Goal: Task Accomplishment & Management: Complete application form

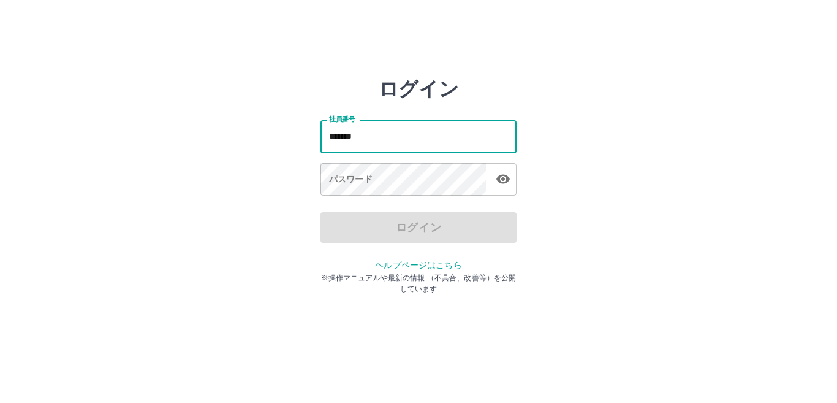
type input "*******"
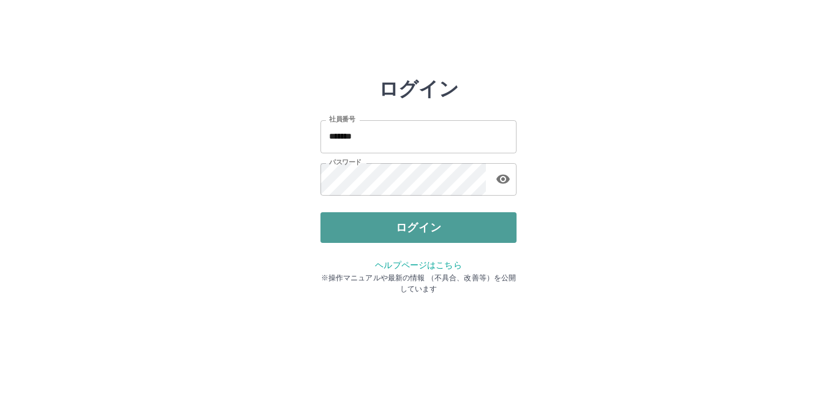
click at [414, 228] on button "ログイン" at bounding box center [418, 227] width 196 height 31
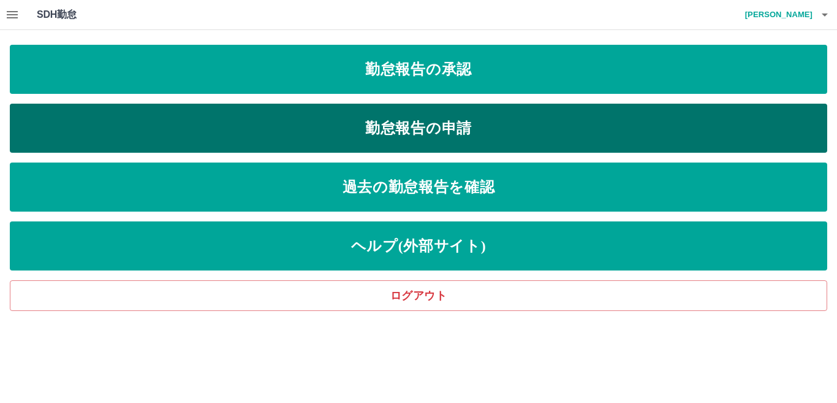
click at [412, 130] on link "勤怠報告の申請" at bounding box center [418, 128] width 817 height 49
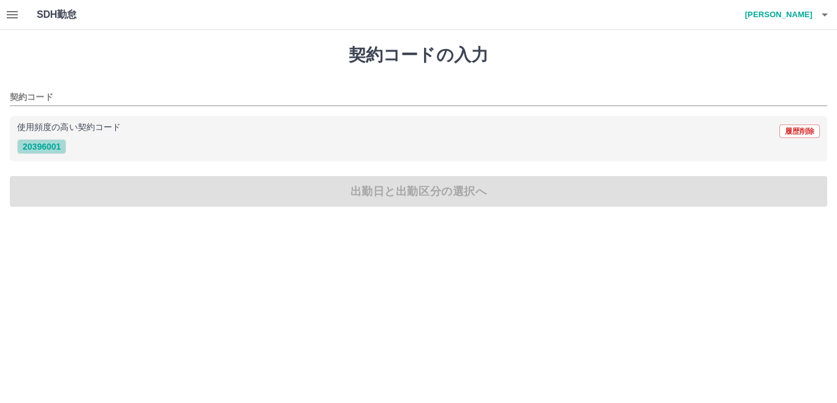
click at [40, 145] on button "20396001" at bounding box center [41, 146] width 49 height 15
type input "********"
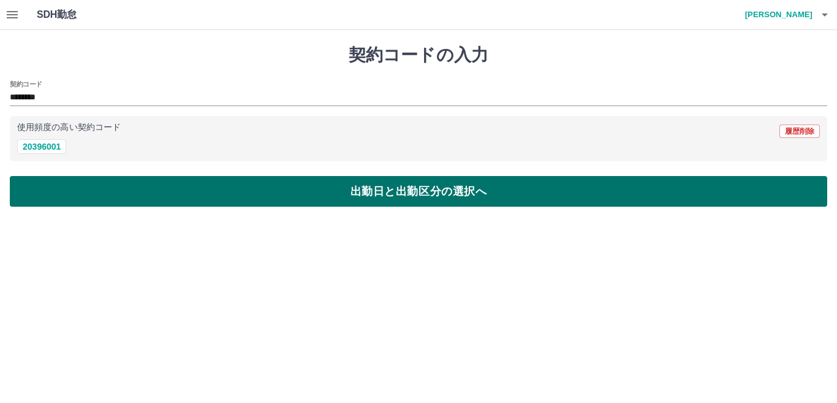
click at [53, 189] on button "出勤日と出勤区分の選択へ" at bounding box center [418, 191] width 817 height 31
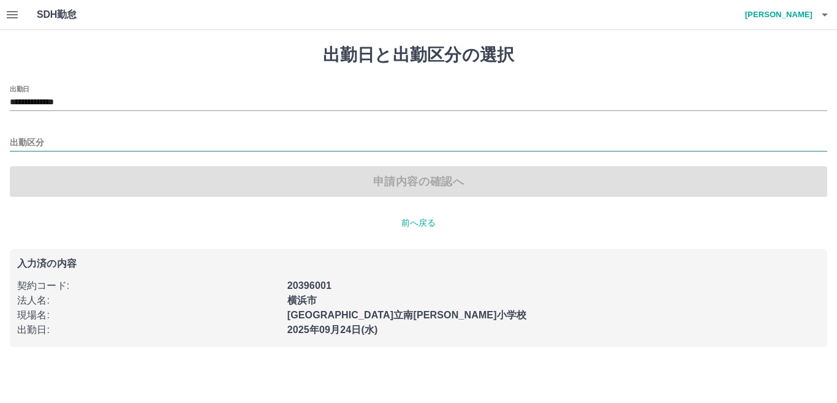
click at [37, 138] on input "出勤区分" at bounding box center [418, 142] width 817 height 15
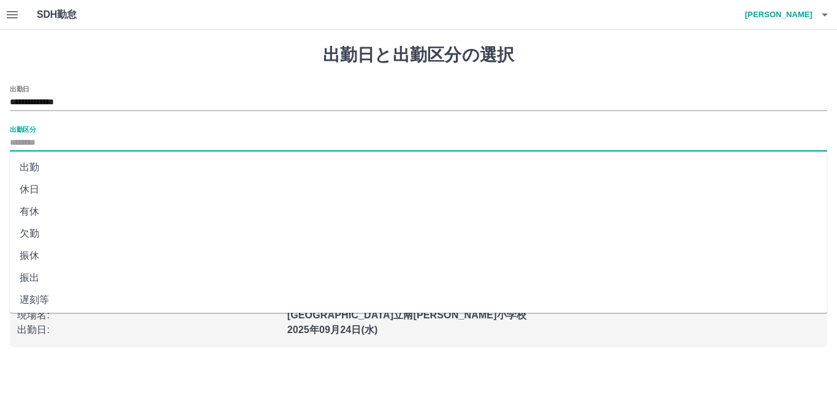
click at [52, 165] on li "出勤" at bounding box center [418, 167] width 817 height 22
type input "**"
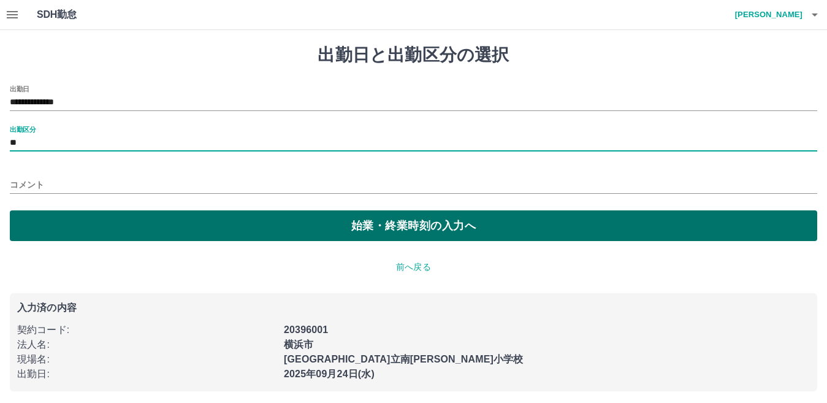
click at [108, 219] on button "始業・終業時刻の入力へ" at bounding box center [413, 225] width 807 height 31
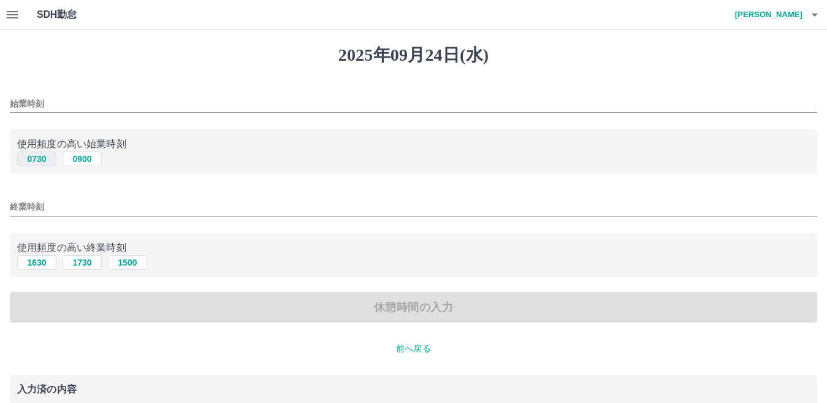
click at [41, 156] on button "0730" at bounding box center [36, 158] width 39 height 15
type input "****"
click at [28, 264] on button "1630" at bounding box center [36, 262] width 39 height 15
type input "****"
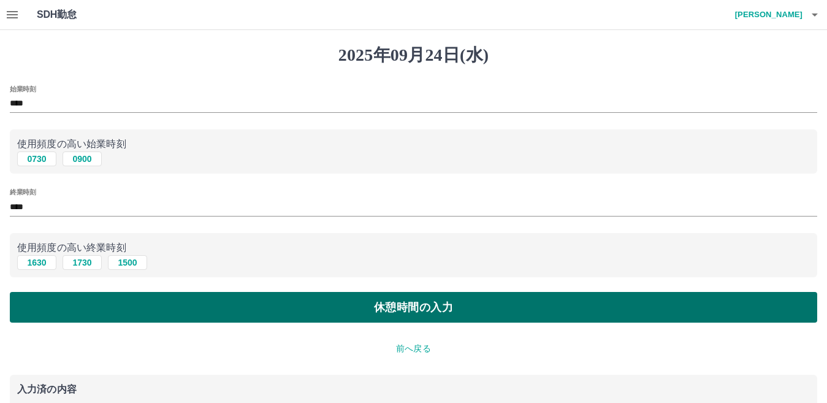
click at [107, 303] on button "休憩時間の入力" at bounding box center [413, 307] width 807 height 31
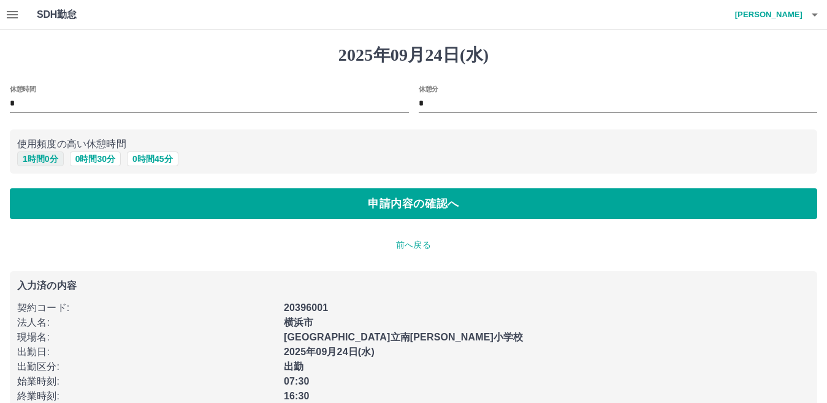
click at [47, 163] on button "1 時間 0 分" at bounding box center [40, 158] width 47 height 15
type input "*"
click at [66, 222] on div "2025年09月24日(水) 休憩時間 * 休憩分 * 使用頻度の高い休憩時間 1 時間 0 分 0 時間 30 分 0 時間 45 分 申請内容の確認へ 前…" at bounding box center [413, 229] width 827 height 398
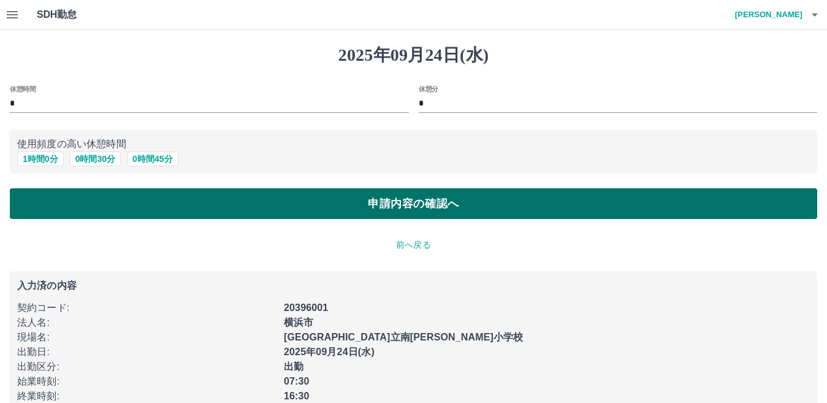
click at [72, 217] on button "申請内容の確認へ" at bounding box center [413, 203] width 807 height 31
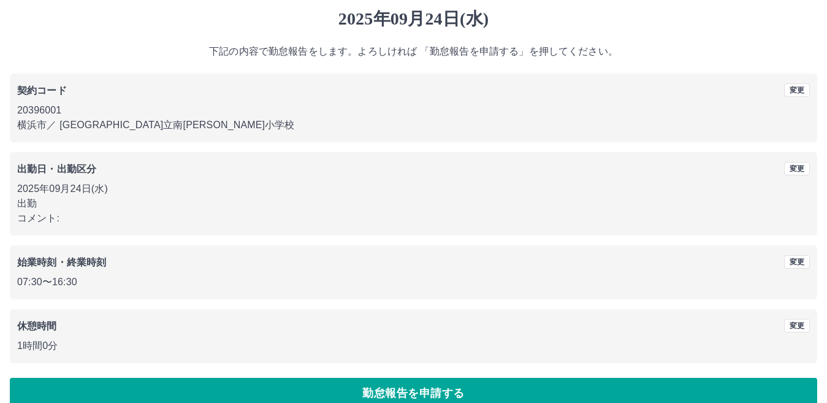
scroll to position [56, 0]
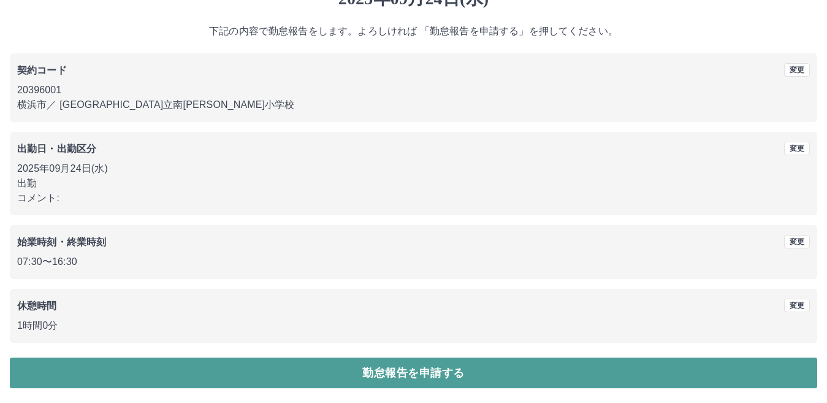
click at [161, 376] on button "勤怠報告を申請する" at bounding box center [413, 372] width 807 height 31
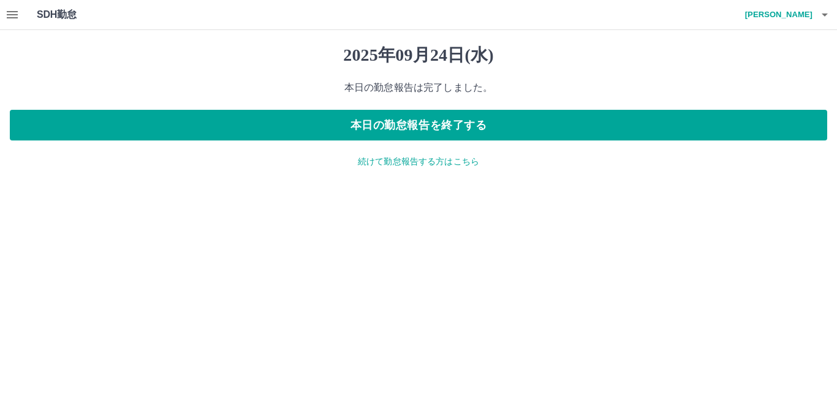
click at [15, 21] on icon "button" at bounding box center [12, 14] width 15 height 15
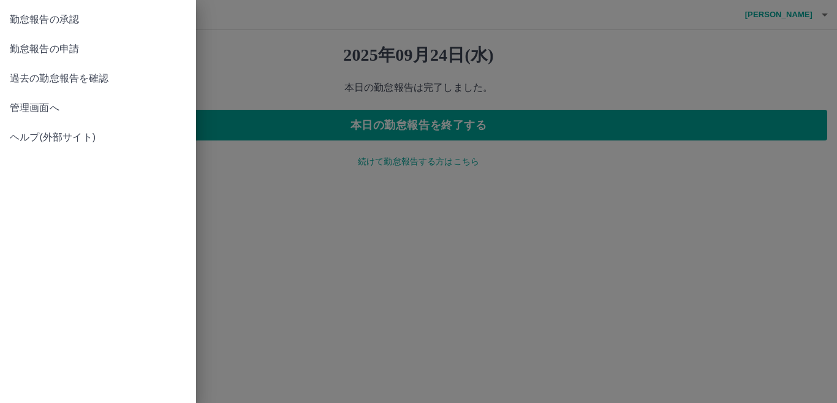
click at [24, 113] on span "管理画面へ" at bounding box center [98, 107] width 176 height 15
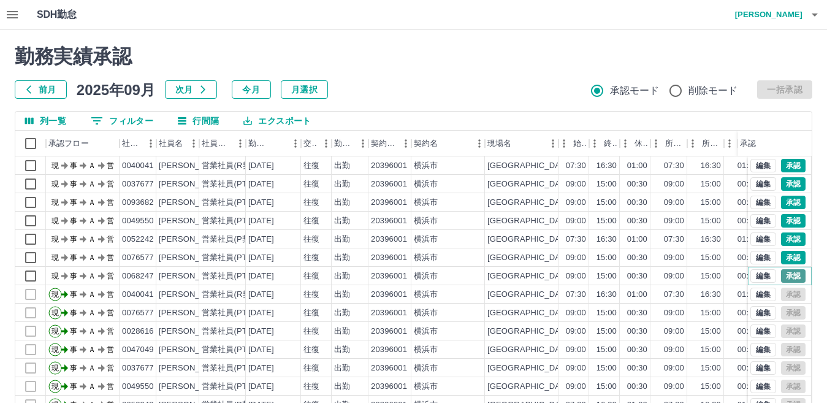
click at [781, 278] on button "承認" at bounding box center [793, 275] width 25 height 13
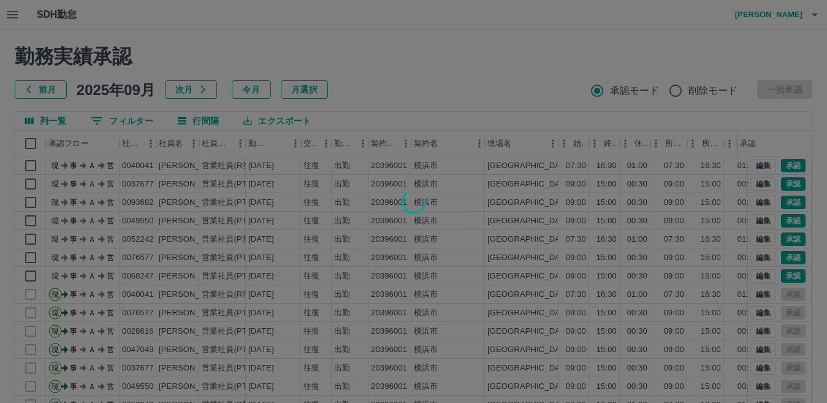
click at [781, 260] on div at bounding box center [413, 201] width 827 height 403
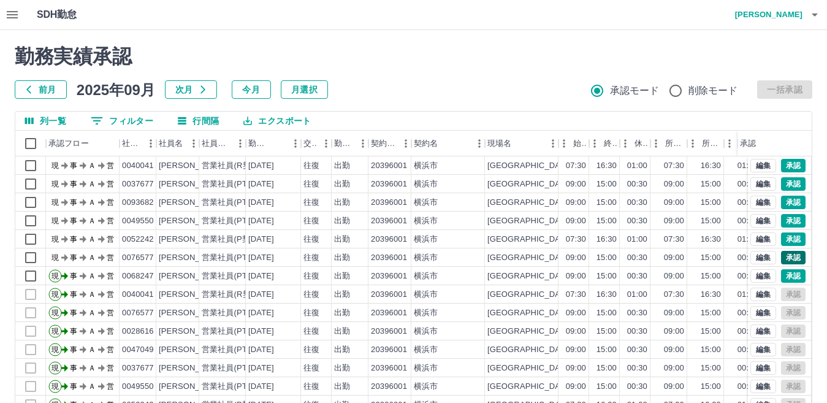
click at [781, 259] on div "勤務実績承認 前月 2025年09月 次月 今月 月選択 承認モード 削除モード 一括承認 列一覧 0 フィルター 行間隔 エクスポート 承認フロー 社員番号…" at bounding box center [413, 274] width 827 height 488
click at [781, 238] on button "承認" at bounding box center [793, 238] width 25 height 13
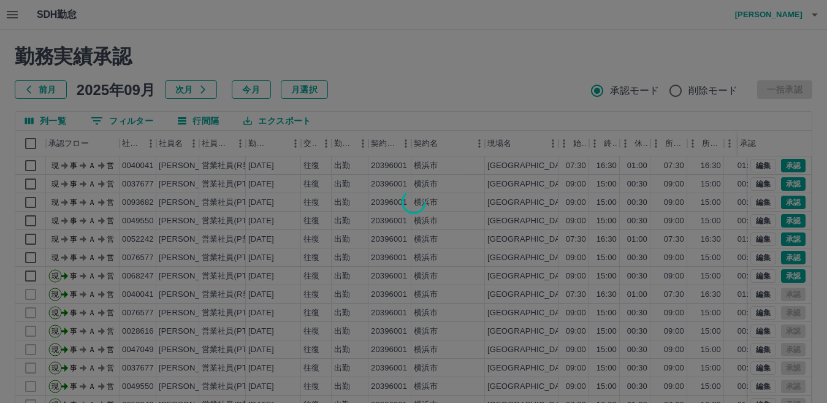
click at [777, 225] on div at bounding box center [413, 201] width 827 height 403
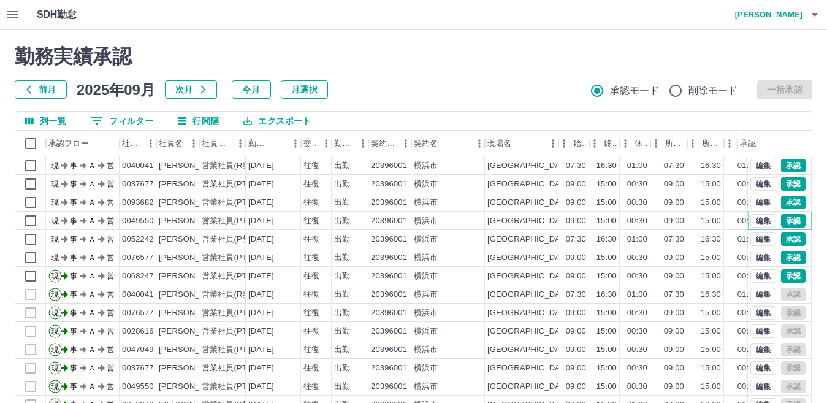
click at [781, 221] on button "承認" at bounding box center [793, 220] width 25 height 13
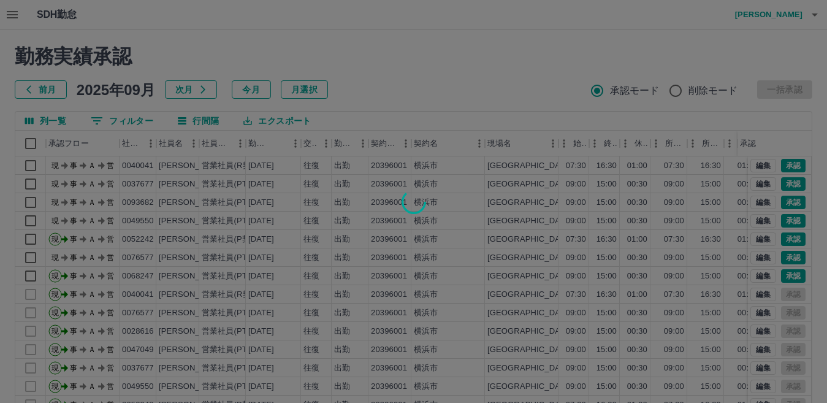
click at [780, 200] on div at bounding box center [413, 201] width 827 height 403
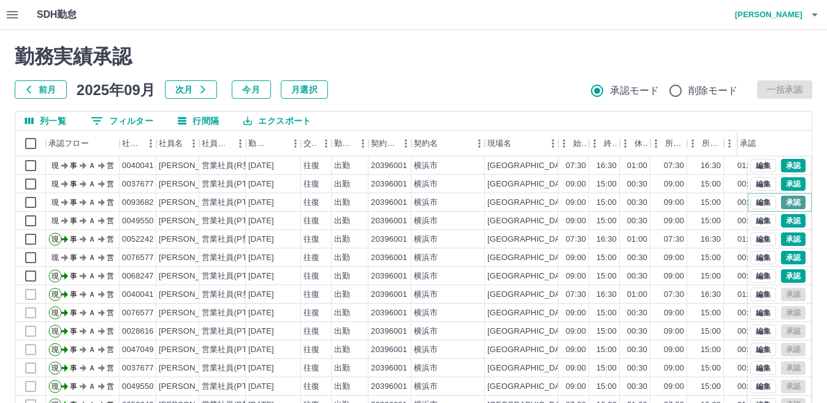
click at [781, 201] on button "承認" at bounding box center [793, 201] width 25 height 13
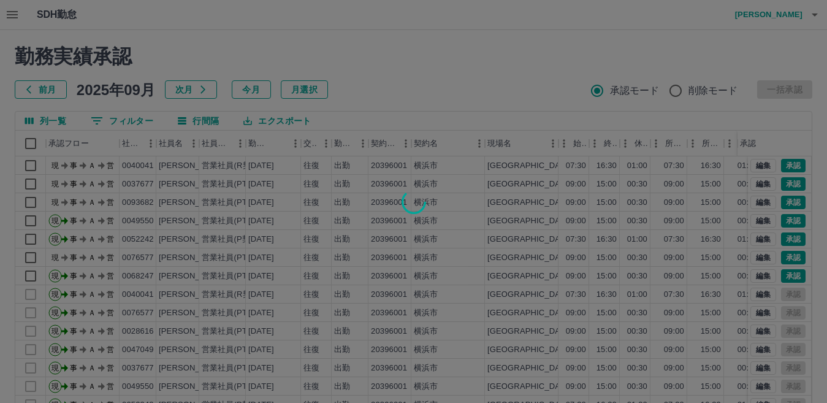
click at [777, 187] on div at bounding box center [413, 201] width 827 height 403
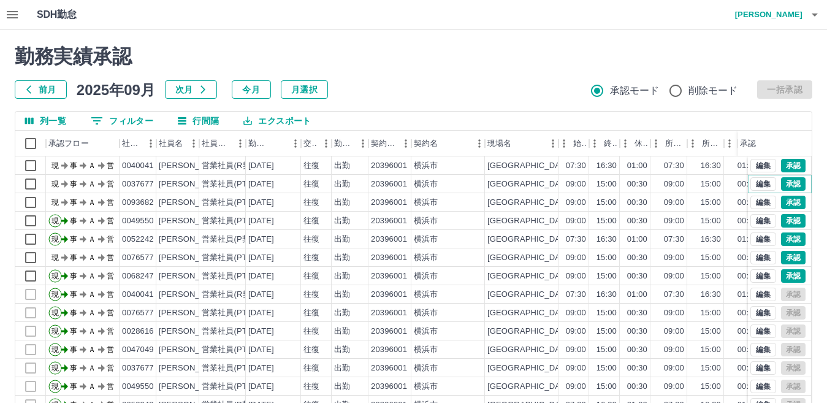
click at [781, 187] on button "承認" at bounding box center [793, 183] width 25 height 13
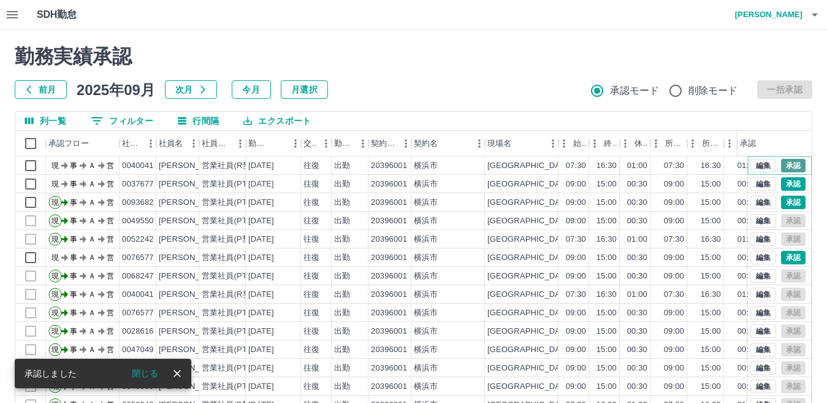
click at [781, 163] on button "承認" at bounding box center [793, 165] width 25 height 13
click at [781, 162] on button "承認" at bounding box center [793, 165] width 25 height 13
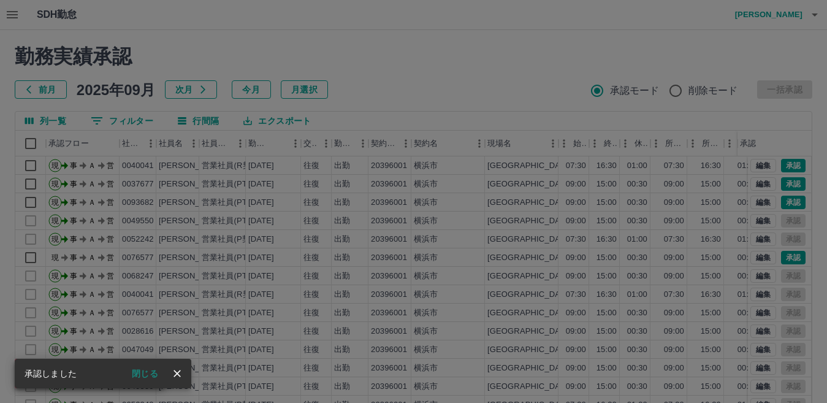
click at [782, 255] on div "承認権限がありません" at bounding box center [413, 201] width 827 height 403
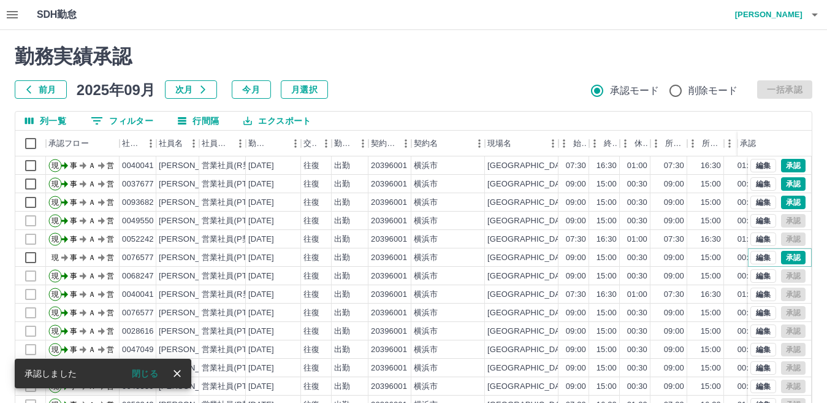
click at [782, 255] on button "承認" at bounding box center [793, 257] width 25 height 13
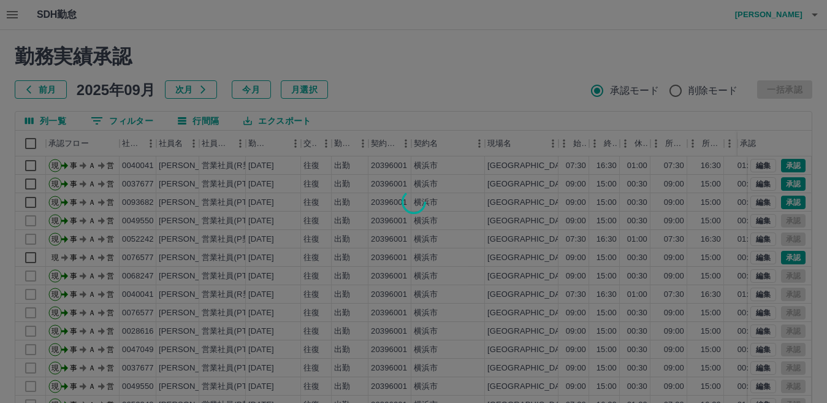
click at [784, 203] on div at bounding box center [413, 201] width 827 height 403
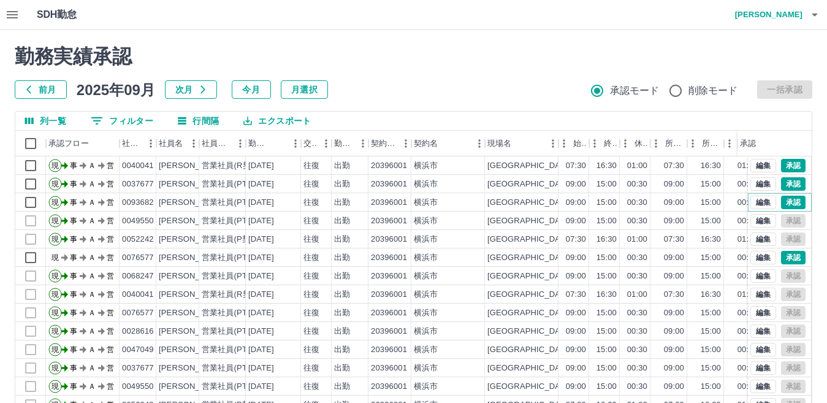
click at [784, 202] on button "承認" at bounding box center [793, 201] width 25 height 13
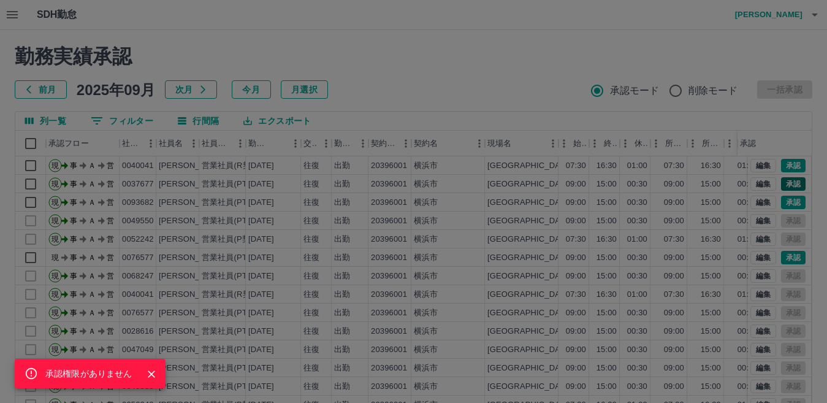
click at [784, 186] on div "承認権限がありません" at bounding box center [413, 201] width 827 height 403
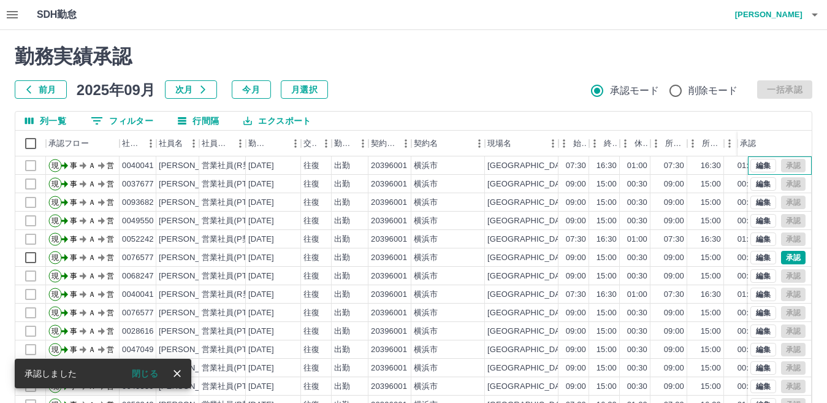
click at [782, 167] on div "編集 承認" at bounding box center [777, 165] width 55 height 13
click at [789, 260] on button "承認" at bounding box center [793, 257] width 25 height 13
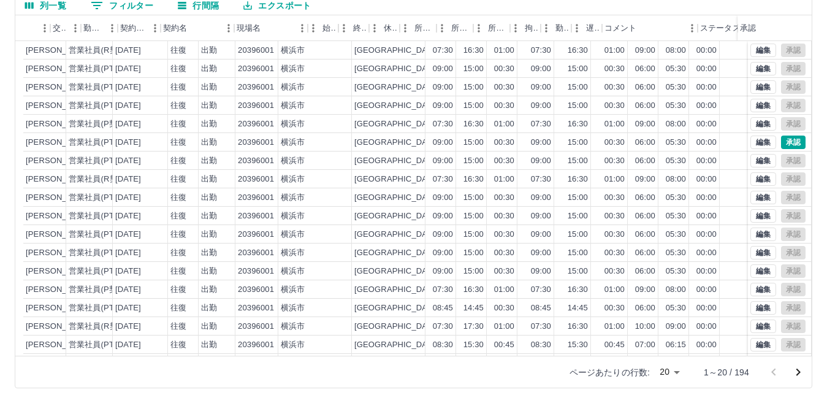
scroll to position [0, 284]
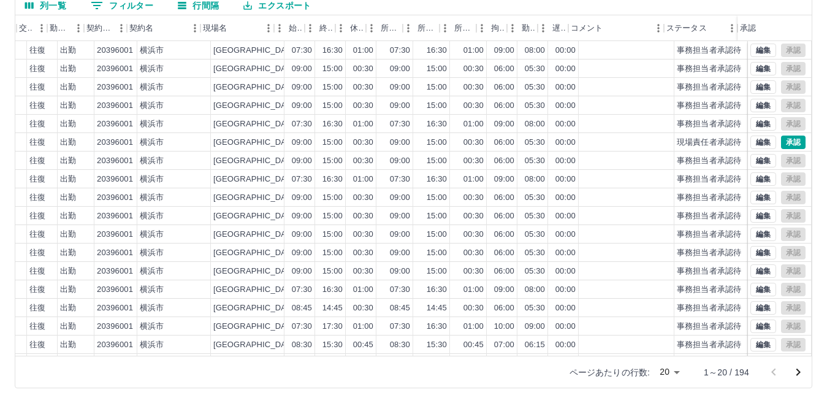
drag, startPoint x: 808, startPoint y: 268, endPoint x: 808, endPoint y: 304, distance: 36.2
click at [808, 304] on div "承認権限がありません 勤務実績承認 前月 2025年09月 次月 今月 月選択 承認モード 削除モード 一括承認 列一覧 0 フィルター 行間隔 エクスポート…" at bounding box center [413, 159] width 827 height 488
click at [781, 142] on button "承認" at bounding box center [793, 141] width 25 height 13
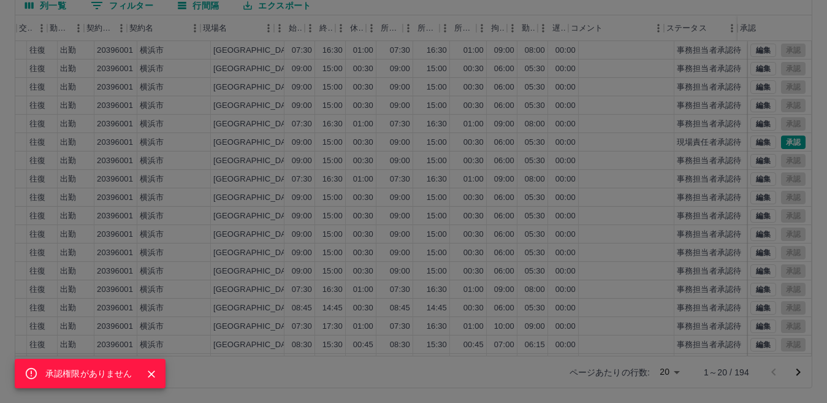
click at [805, 273] on div "承認権限がありません" at bounding box center [413, 201] width 827 height 403
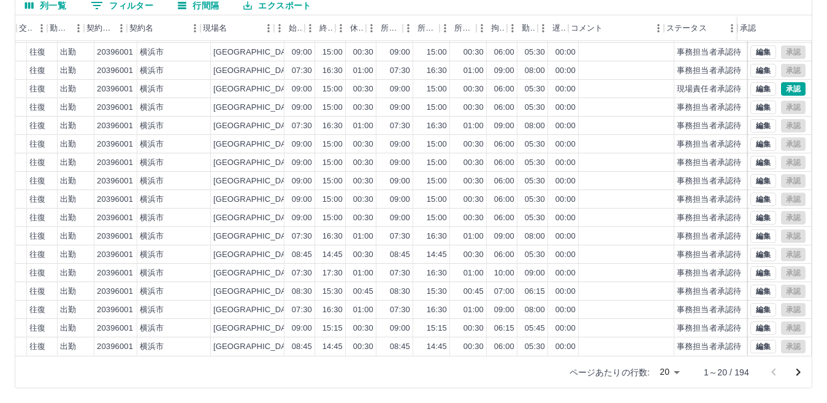
scroll to position [64, 284]
click at [798, 369] on icon "次のページへ" at bounding box center [797, 372] width 15 height 15
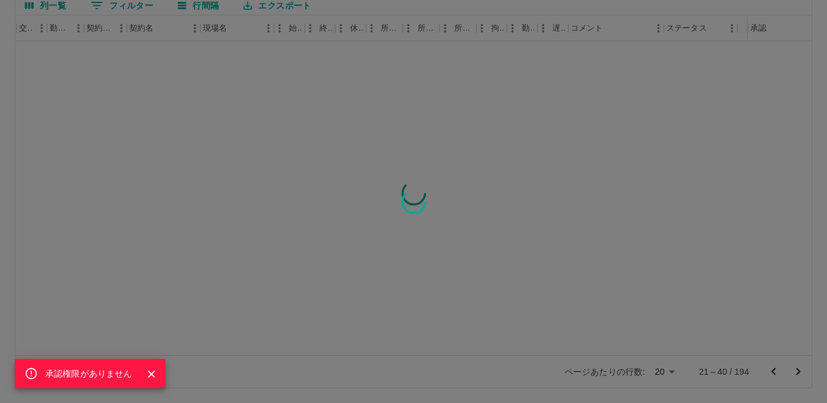
scroll to position [0, 274]
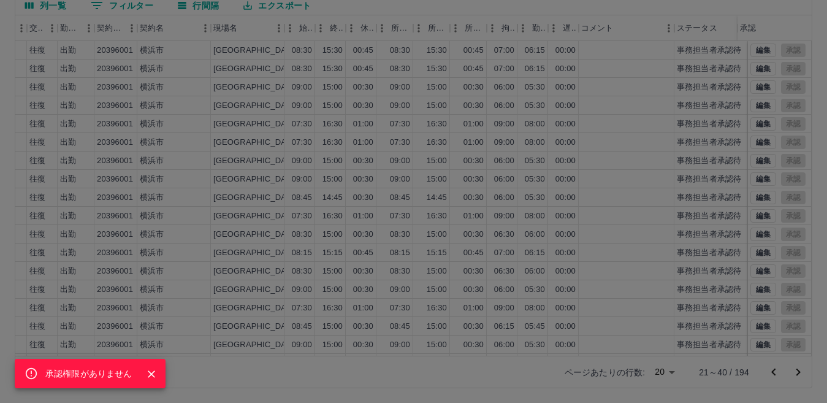
drag, startPoint x: 804, startPoint y: 114, endPoint x: 809, endPoint y: 148, distance: 34.1
click at [809, 148] on div "承認権限がありません" at bounding box center [413, 201] width 827 height 403
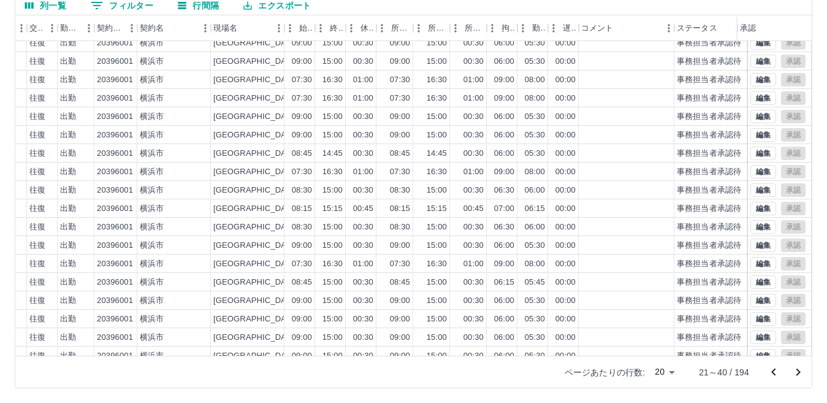
scroll to position [64, 274]
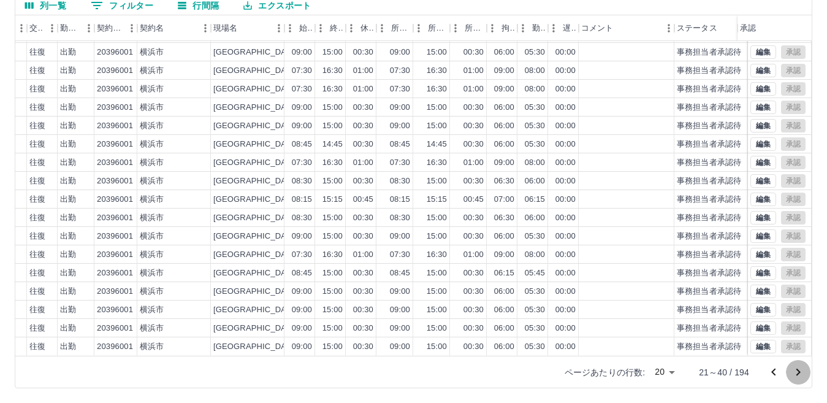
drag, startPoint x: 800, startPoint y: 375, endPoint x: 800, endPoint y: 368, distance: 6.7
click at [800, 373] on icon "次のページへ" at bounding box center [797, 372] width 15 height 15
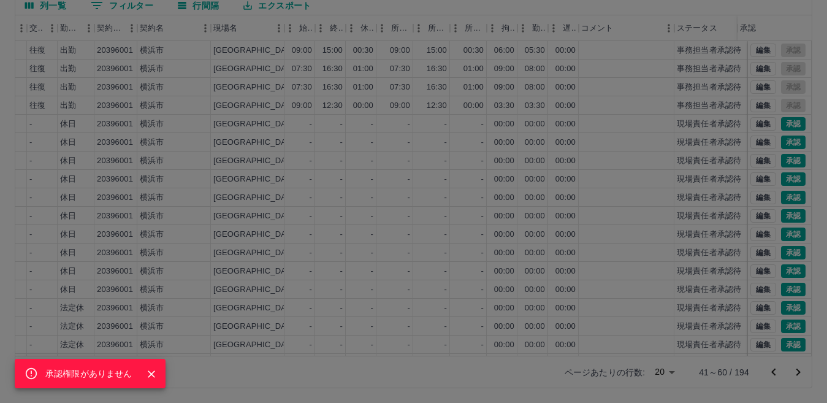
click at [783, 124] on div "承認権限がありません" at bounding box center [413, 201] width 827 height 403
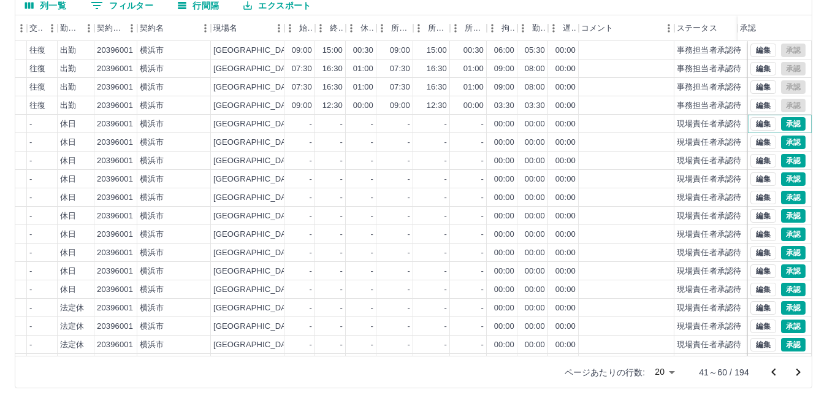
click at [782, 124] on button "承認" at bounding box center [793, 123] width 25 height 13
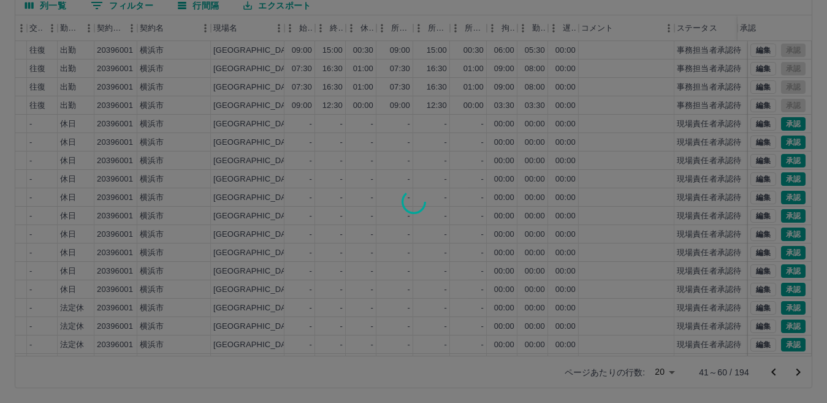
click at [782, 143] on div at bounding box center [413, 201] width 827 height 403
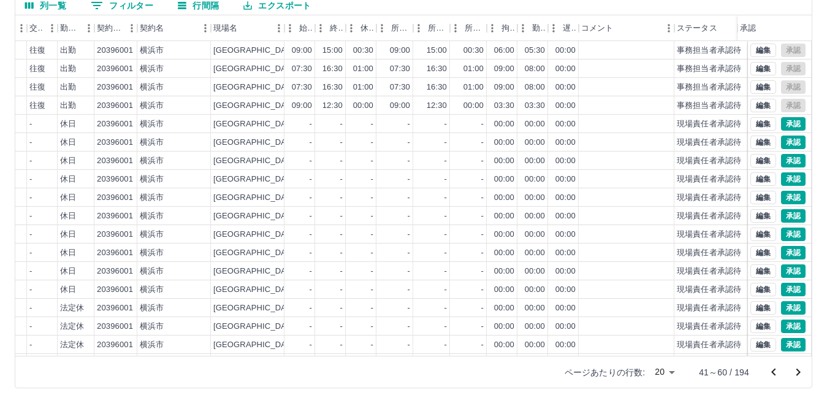
click at [782, 143] on div "勤務実績承認 前月 2025年09月 次月 今月 月選択 承認モード 削除モード 一括承認 列一覧 フィルター 行間隔 エクスポート 社員名 社員区分 勤務日…" at bounding box center [413, 159] width 827 height 488
click at [784, 161] on button "承認" at bounding box center [793, 160] width 25 height 13
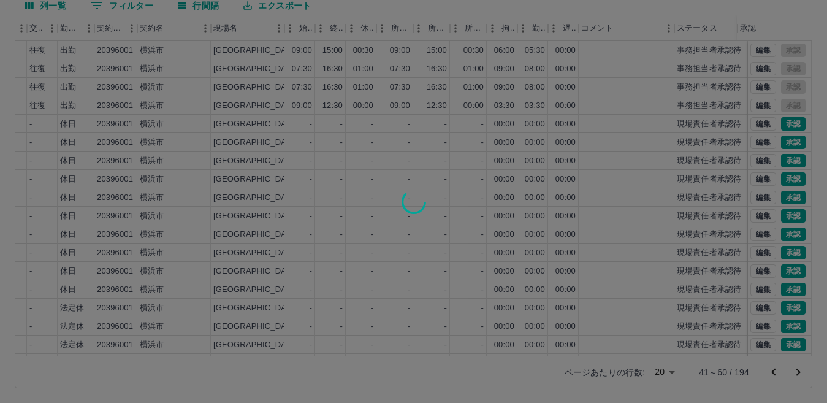
click at [786, 180] on div at bounding box center [413, 201] width 827 height 403
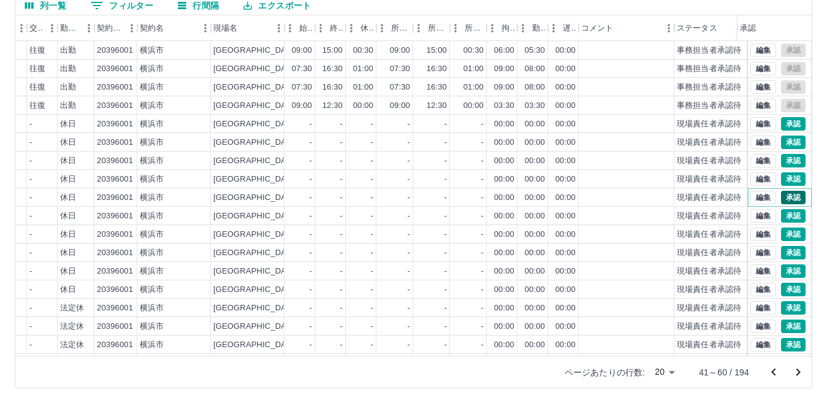
click at [781, 197] on button "承認" at bounding box center [793, 197] width 25 height 13
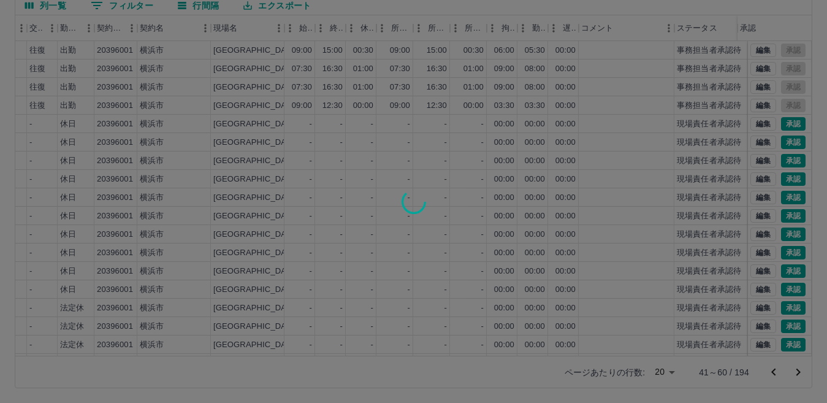
click at [781, 217] on div at bounding box center [413, 201] width 827 height 403
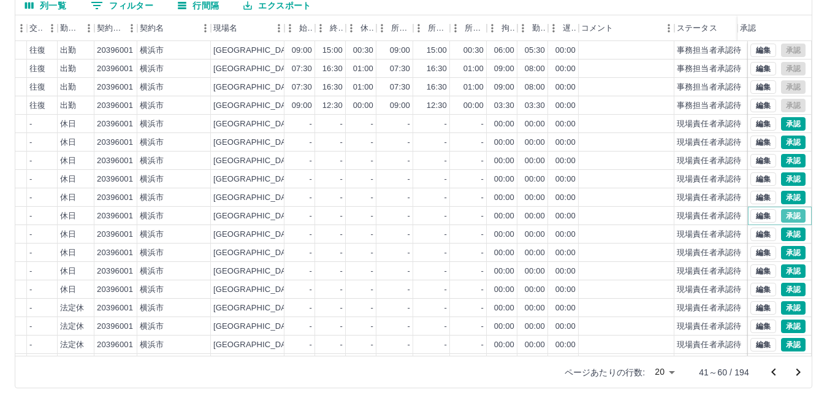
click at [781, 219] on button "承認" at bounding box center [793, 215] width 25 height 13
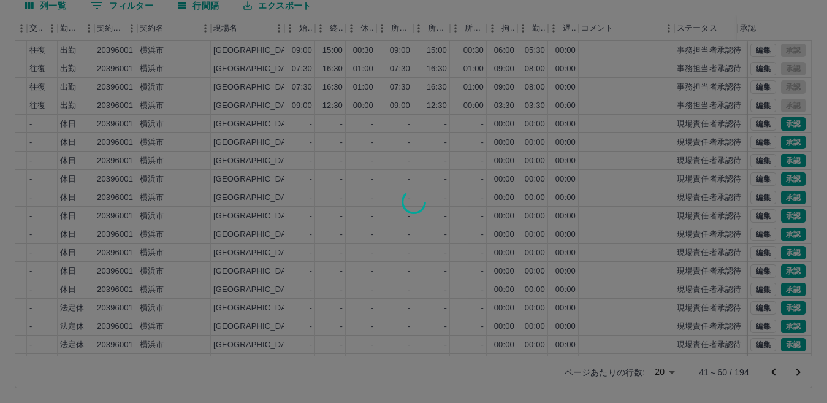
click at [782, 237] on div at bounding box center [413, 201] width 827 height 403
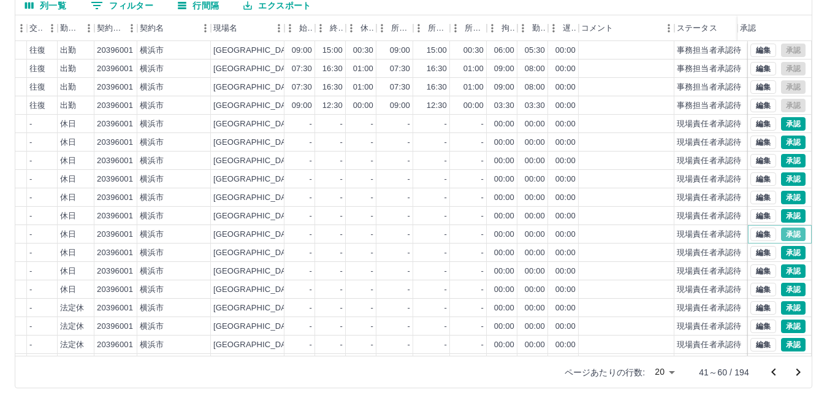
click at [782, 237] on button "承認" at bounding box center [793, 233] width 25 height 13
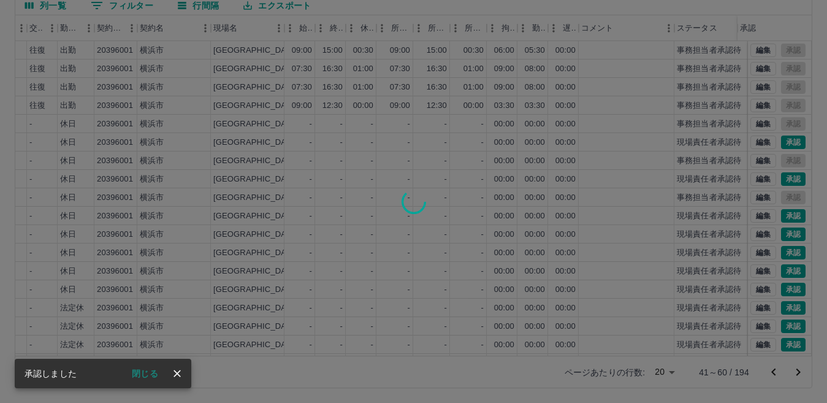
click at [778, 252] on div at bounding box center [413, 201] width 827 height 403
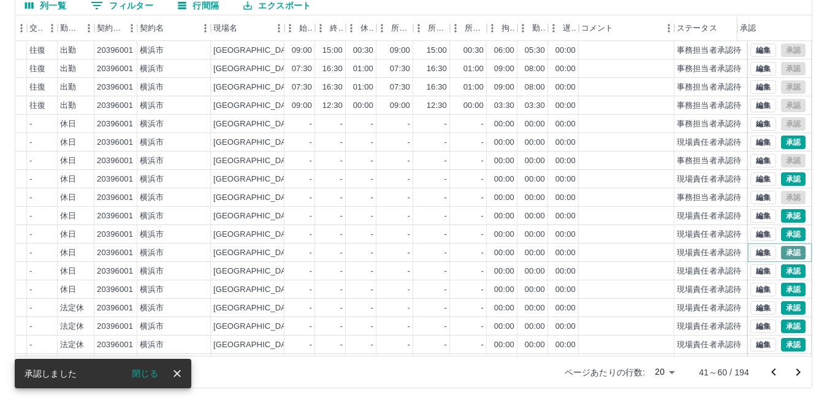
click at [781, 249] on button "承認" at bounding box center [793, 252] width 25 height 13
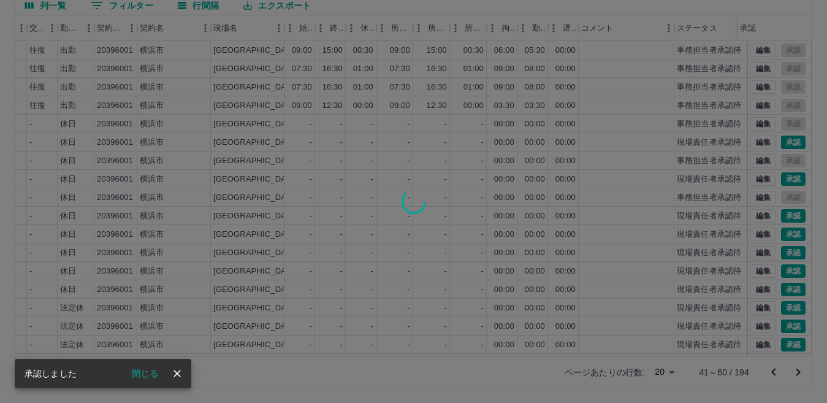
click at [784, 267] on div at bounding box center [413, 201] width 827 height 403
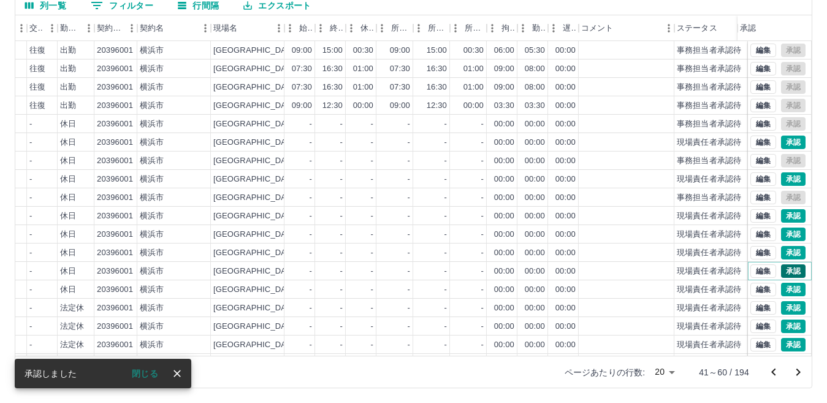
click at [783, 270] on button "承認" at bounding box center [793, 270] width 25 height 13
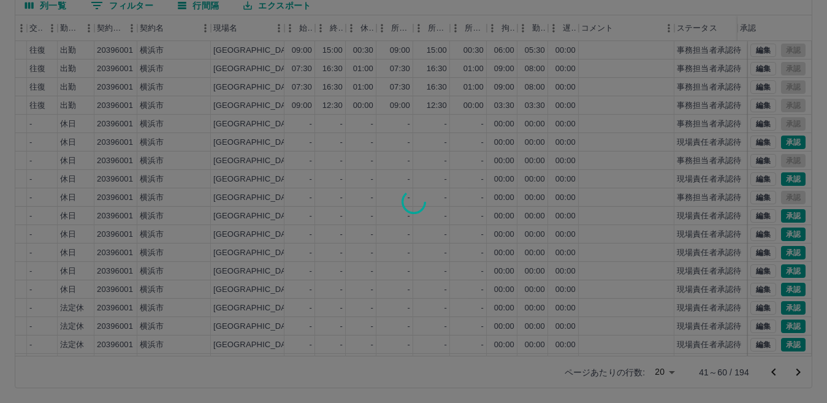
click at [789, 291] on div at bounding box center [413, 201] width 827 height 403
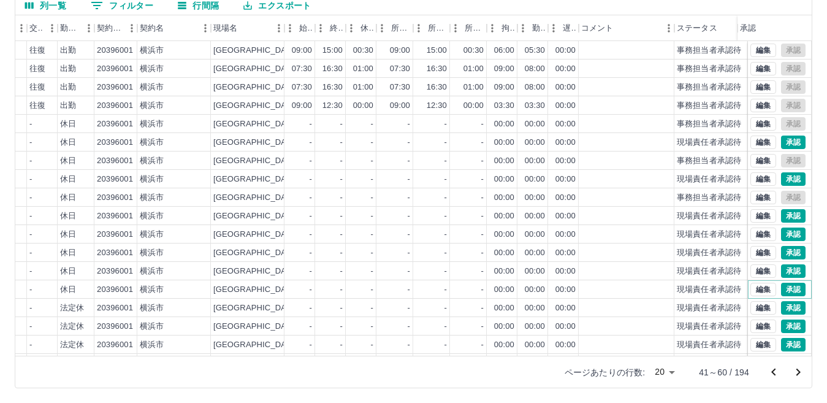
click at [787, 289] on button "承認" at bounding box center [793, 288] width 25 height 13
click at [778, 309] on div "勤務実績承認 前月 2025年09月 次月 今月 月選択 承認モード 削除モード 一括承認 列一覧 0 フィルター 行間隔 エクスポート 社員名 社員区分 勤…" at bounding box center [413, 159] width 827 height 488
click at [781, 309] on button "承認" at bounding box center [793, 307] width 25 height 13
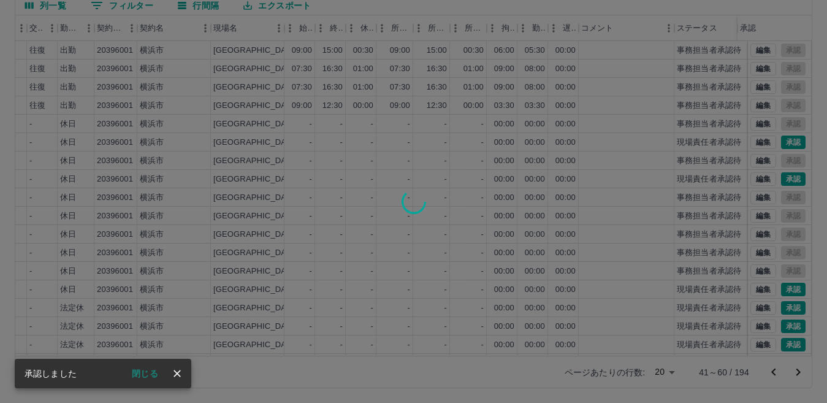
click at [782, 328] on div at bounding box center [413, 201] width 827 height 403
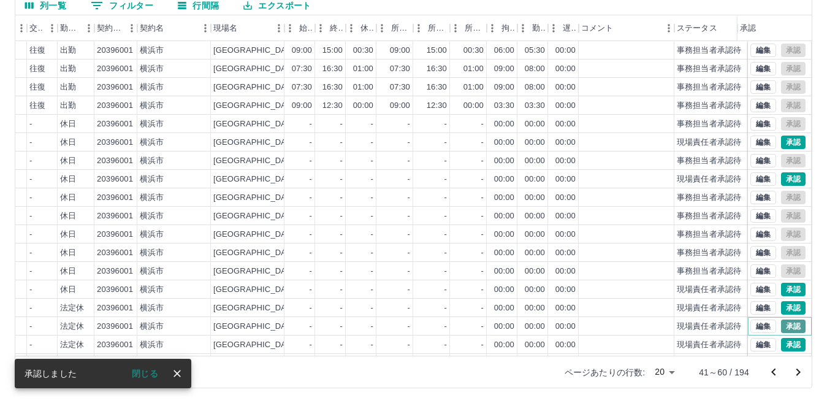
click at [784, 328] on button "承認" at bounding box center [793, 325] width 25 height 13
click at [779, 342] on div at bounding box center [413, 201] width 827 height 403
click at [781, 342] on button "承認" at bounding box center [793, 344] width 25 height 13
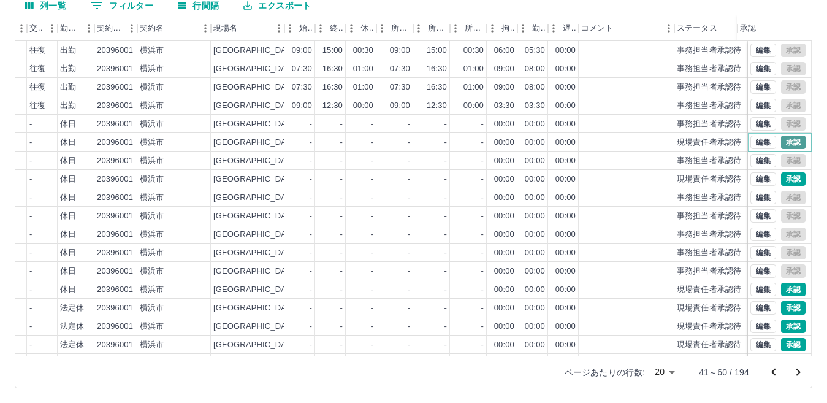
click at [782, 138] on button "承認" at bounding box center [793, 141] width 25 height 13
click at [783, 180] on div at bounding box center [413, 201] width 827 height 403
click at [783, 180] on button "承認" at bounding box center [793, 178] width 25 height 13
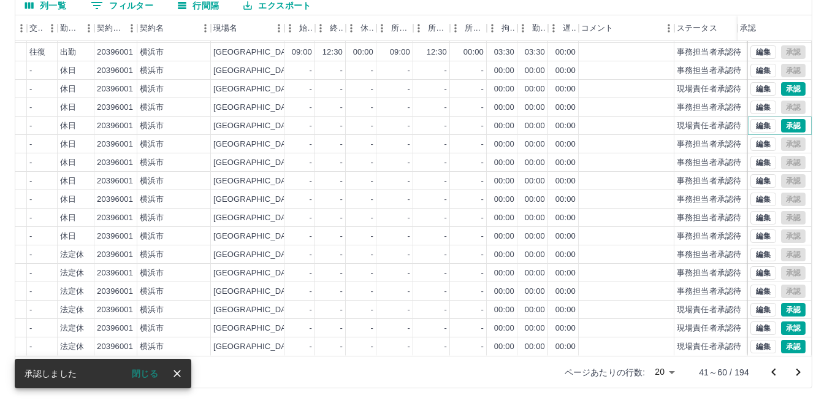
scroll to position [64, 274]
click at [781, 303] on button "承認" at bounding box center [793, 309] width 25 height 13
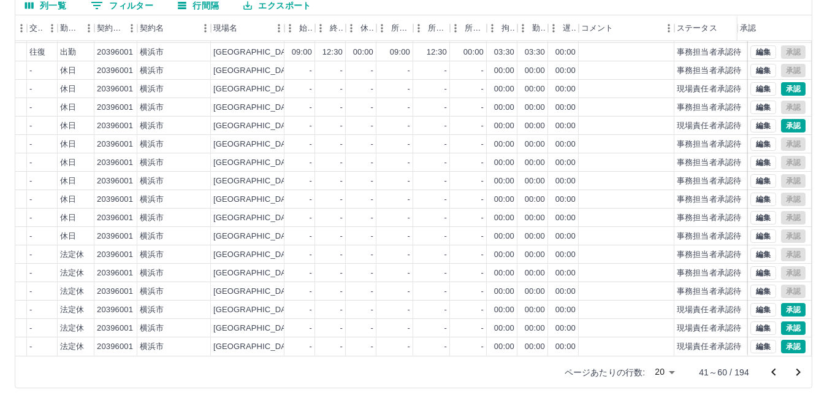
click at [780, 317] on div at bounding box center [413, 201] width 827 height 403
click at [781, 339] on button "承認" at bounding box center [793, 345] width 25 height 13
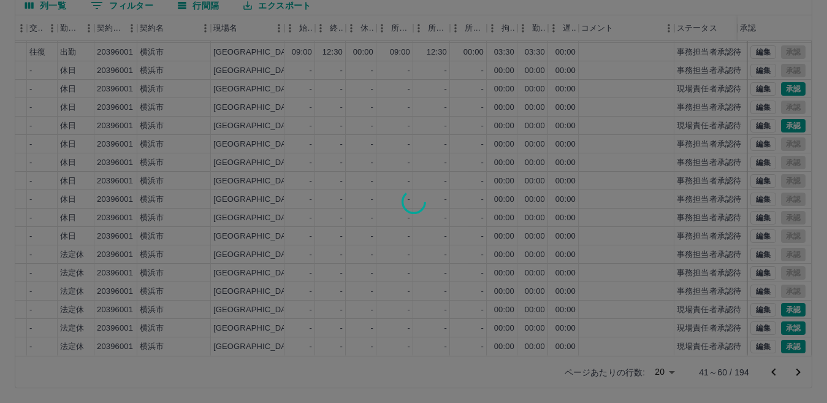
click at [787, 315] on div at bounding box center [413, 201] width 827 height 403
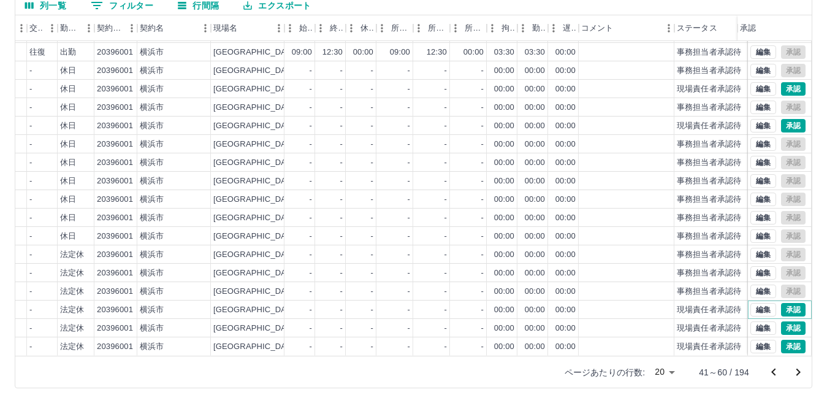
click at [788, 303] on div "編集 承認" at bounding box center [777, 309] width 55 height 13
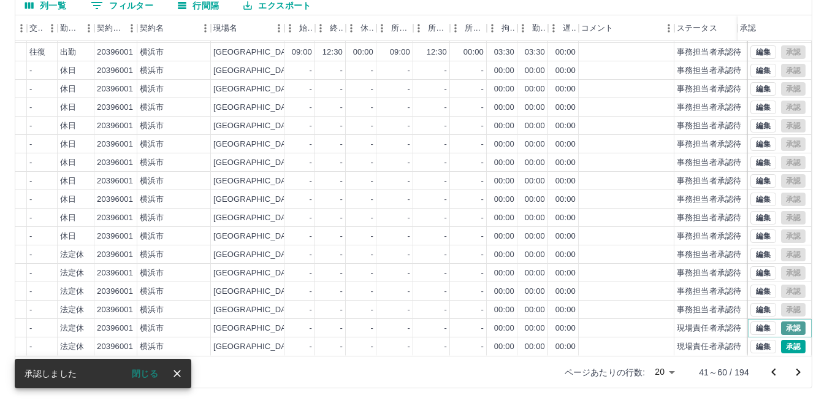
click at [781, 321] on button "承認" at bounding box center [793, 327] width 25 height 13
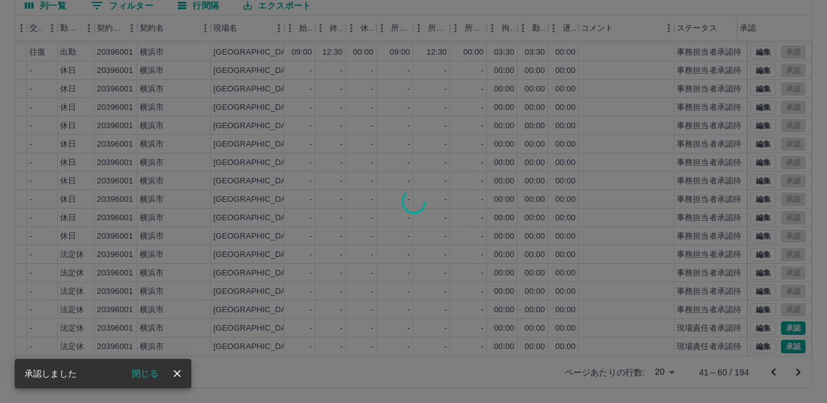
click at [783, 332] on div at bounding box center [413, 201] width 827 height 403
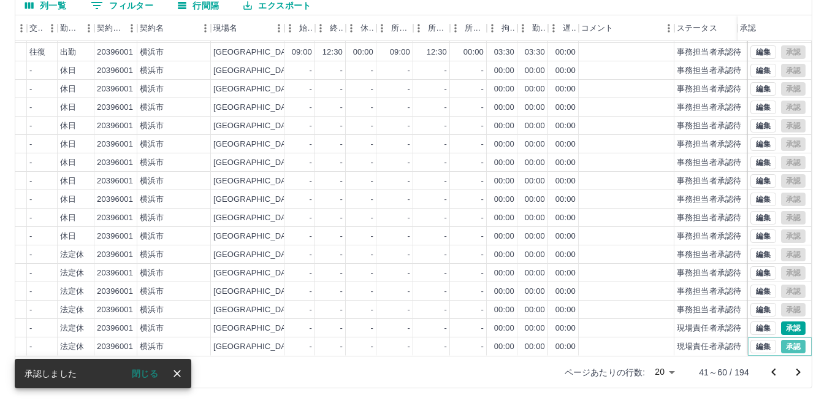
drag, startPoint x: 786, startPoint y: 335, endPoint x: 806, endPoint y: 341, distance: 21.0
click at [787, 339] on button "承認" at bounding box center [793, 345] width 25 height 13
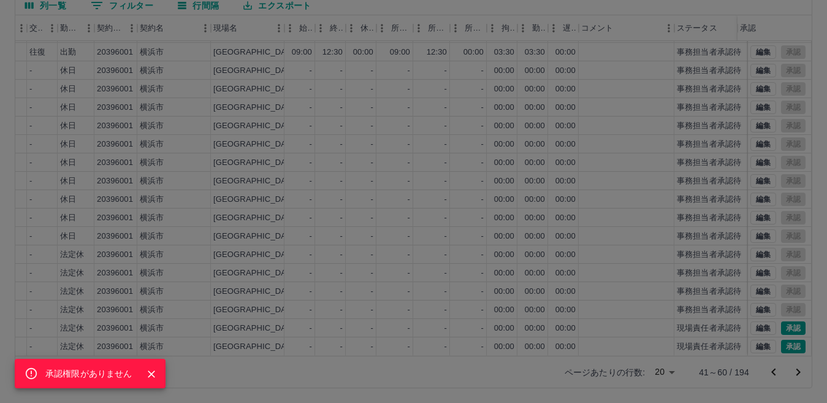
click at [779, 320] on div "承認権限がありません" at bounding box center [413, 201] width 827 height 403
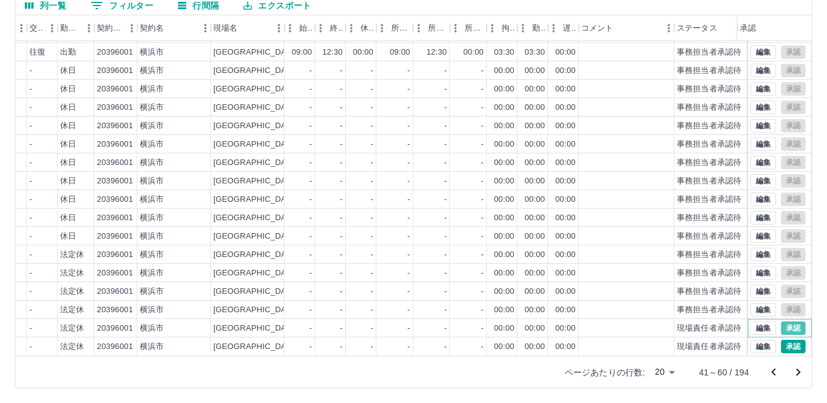
click at [781, 321] on button "承認" at bounding box center [793, 327] width 25 height 13
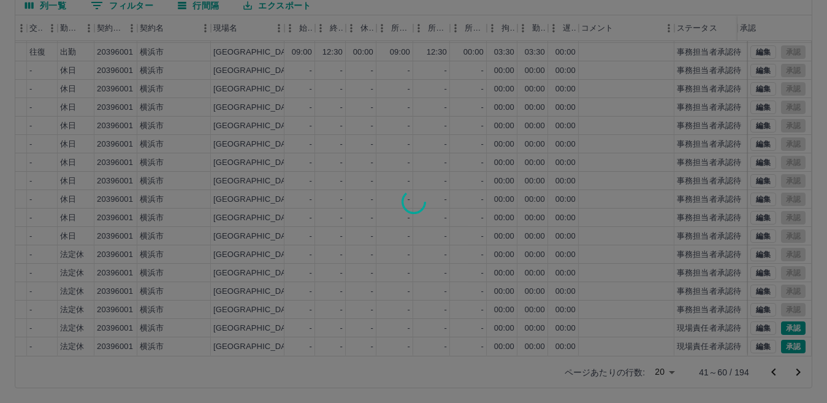
click at [795, 364] on div at bounding box center [413, 201] width 827 height 403
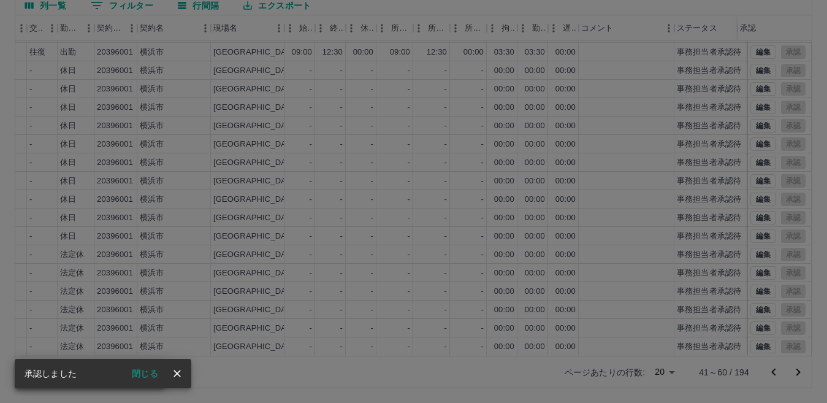
click at [795, 368] on div "承認権限がありません" at bounding box center [413, 201] width 827 height 403
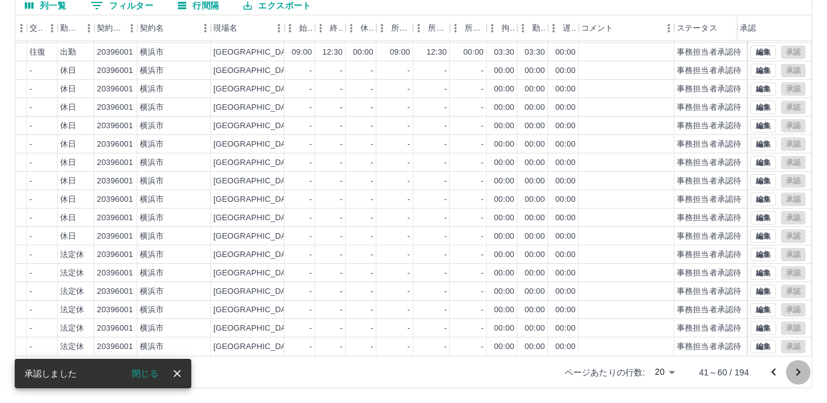
click at [798, 369] on icon "次のページへ" at bounding box center [797, 372] width 15 height 15
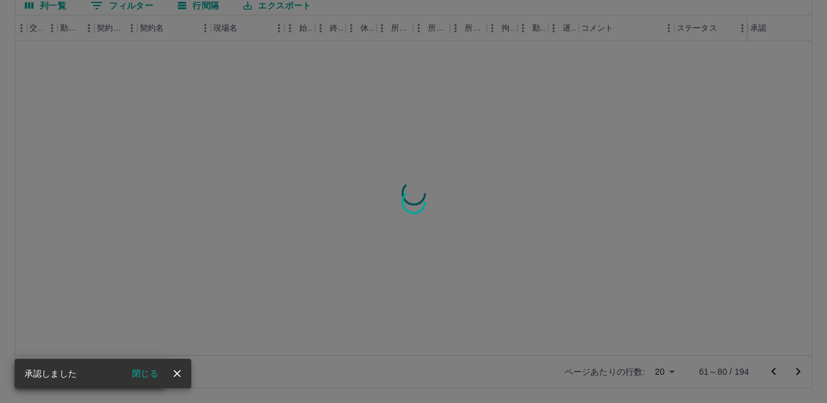
scroll to position [0, 274]
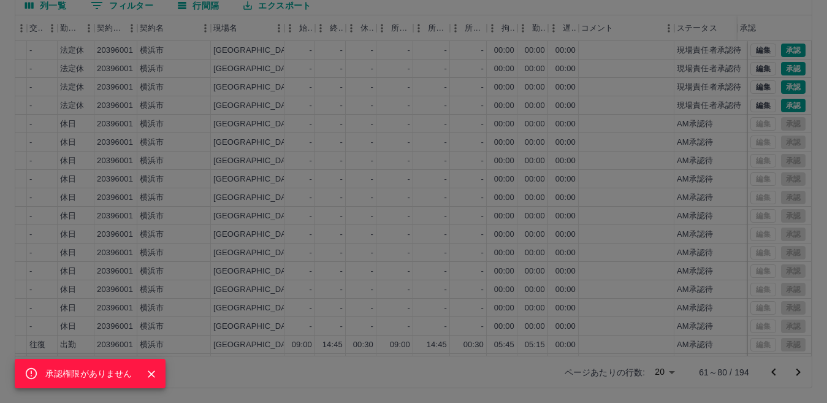
click at [779, 51] on div "承認権限がありません" at bounding box center [413, 201] width 827 height 403
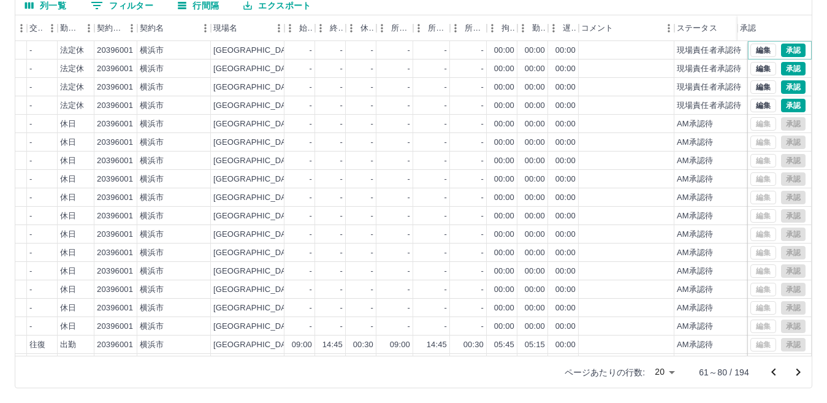
click at [781, 51] on button "承認" at bounding box center [793, 50] width 25 height 13
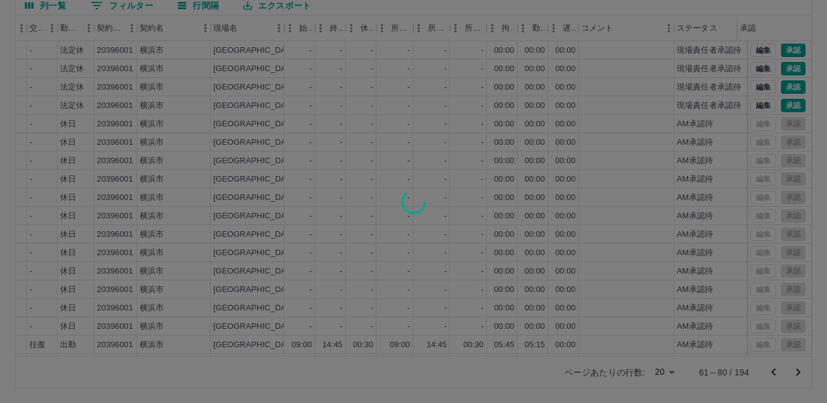
click at [778, 69] on div at bounding box center [413, 201] width 827 height 403
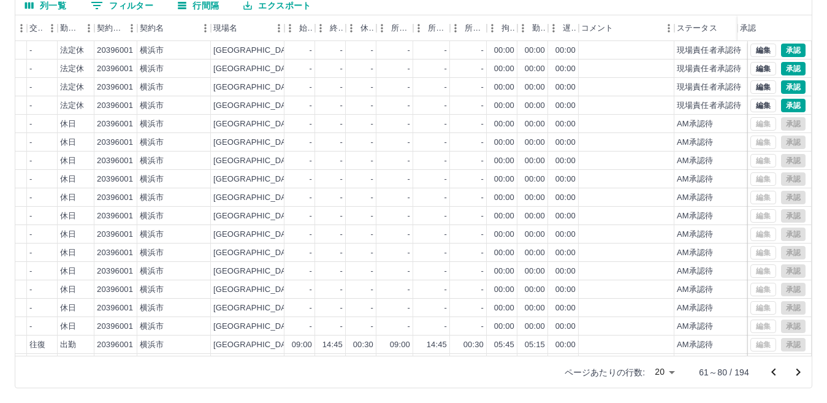
click at [778, 69] on div "勤務実績承認 前月 2025年09月 次月 今月 月選択 承認モード 削除モード 一括承認 列一覧 0 フィルター 行間隔 エクスポート 社員名 社員区分 勤…" at bounding box center [413, 159] width 827 height 488
click at [781, 69] on button "承認" at bounding box center [793, 68] width 25 height 13
click at [780, 93] on div "勤務実績承認 前月 2025年09月 次月 今月 月選択 承認モード 削除モード 一括承認 列一覧 0 フィルター 行間隔 エクスポート 社員名 社員区分 勤…" at bounding box center [413, 159] width 827 height 488
click at [781, 87] on button "承認" at bounding box center [793, 86] width 25 height 13
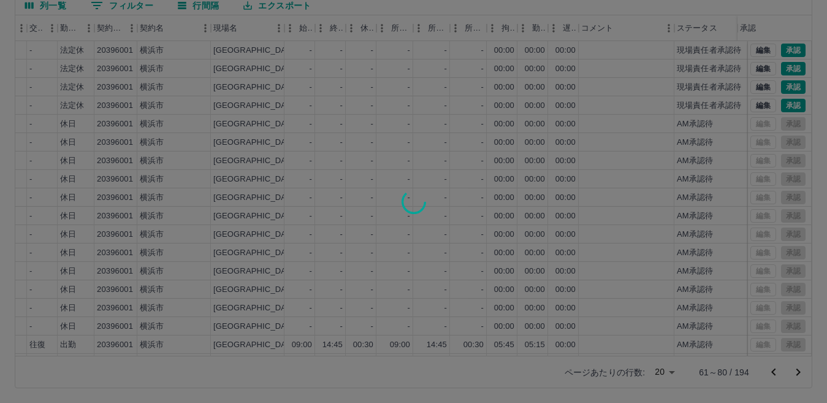
click at [787, 110] on div at bounding box center [413, 201] width 827 height 403
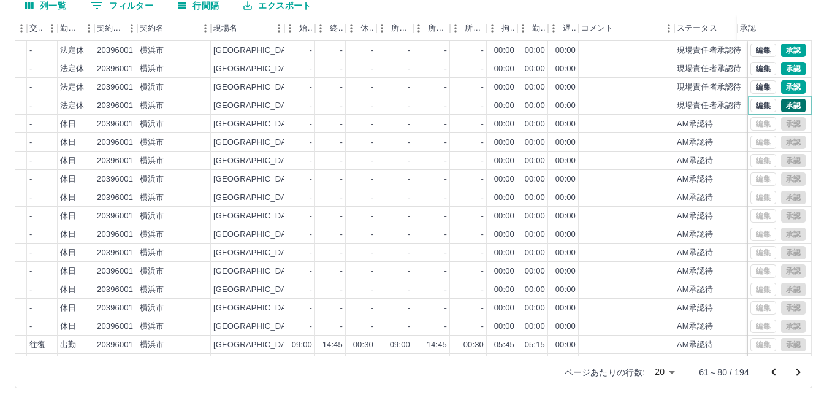
click at [787, 104] on button "承認" at bounding box center [793, 105] width 25 height 13
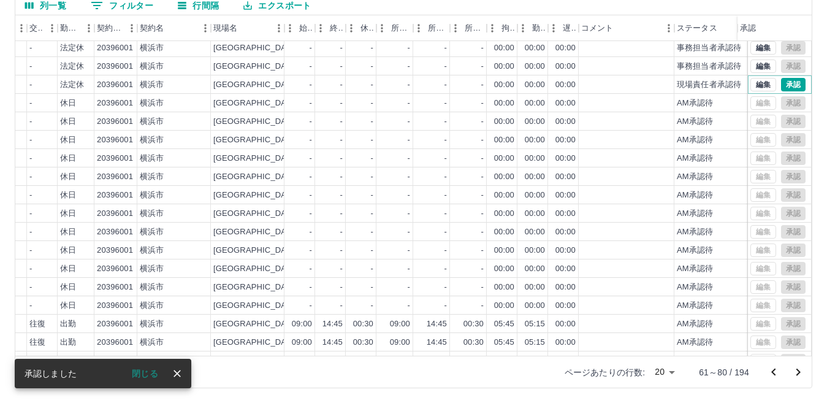
scroll to position [17, 274]
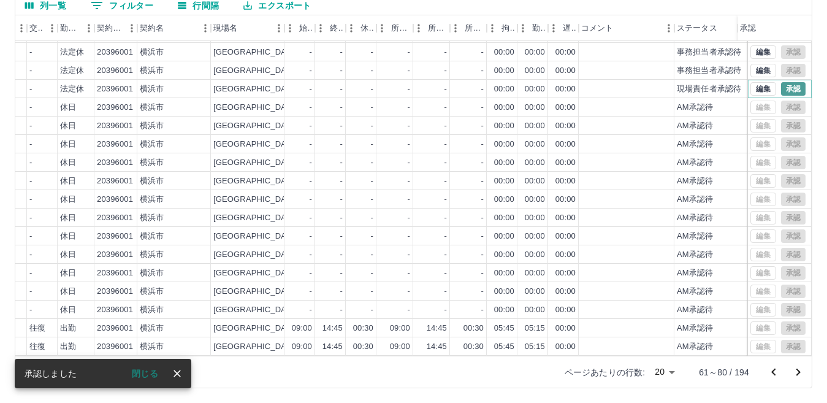
click at [781, 89] on button "承認" at bounding box center [793, 88] width 25 height 13
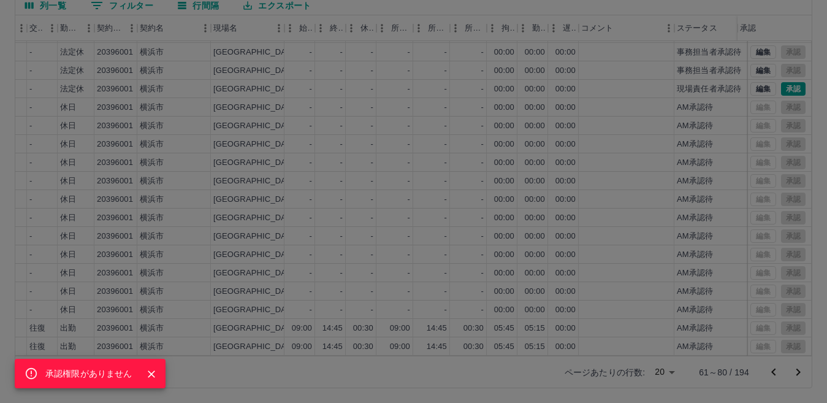
drag, startPoint x: 806, startPoint y: 99, endPoint x: 809, endPoint y: 172, distance: 72.4
click at [809, 172] on div "承認権限がありません" at bounding box center [413, 201] width 827 height 403
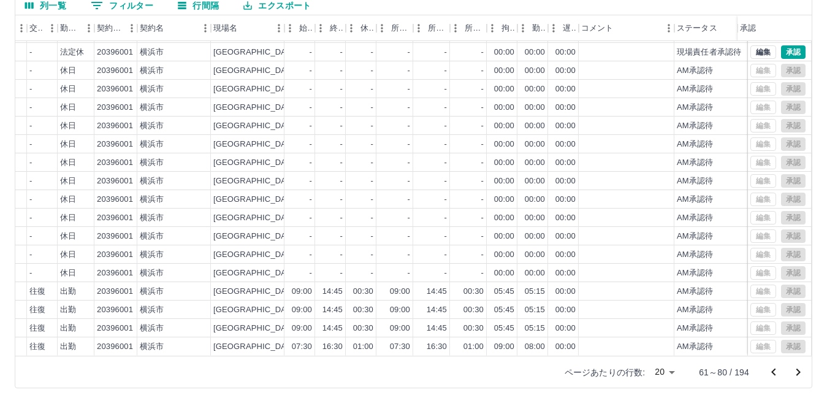
scroll to position [0, 274]
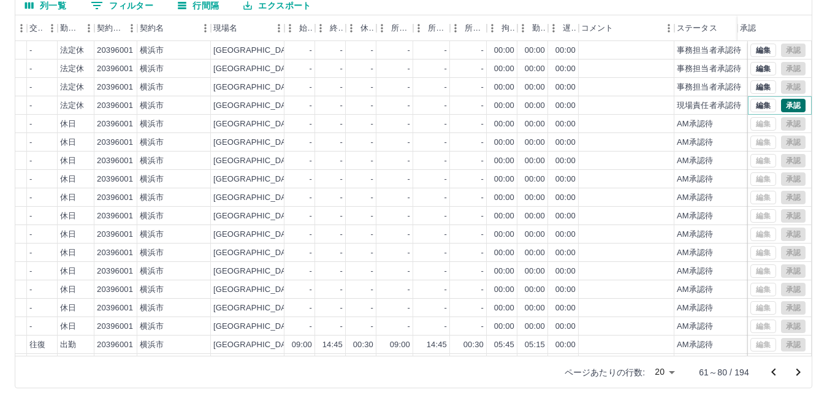
click at [781, 105] on button "承認" at bounding box center [793, 105] width 25 height 13
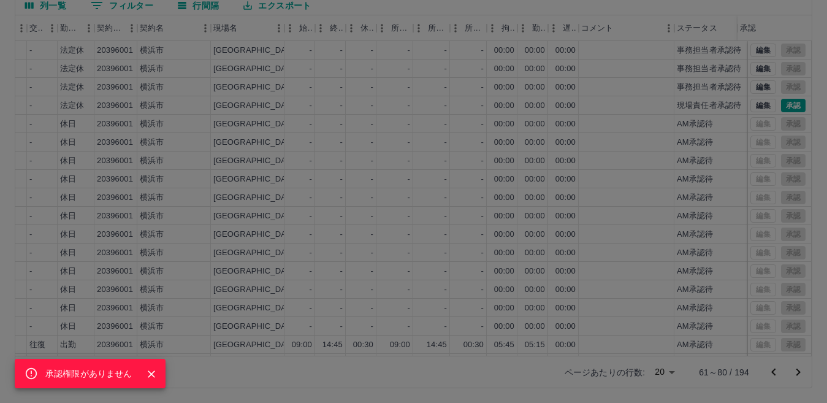
drag, startPoint x: 806, startPoint y: 104, endPoint x: 810, endPoint y: 213, distance: 109.1
click at [809, 213] on div "承認権限がありません" at bounding box center [413, 201] width 827 height 403
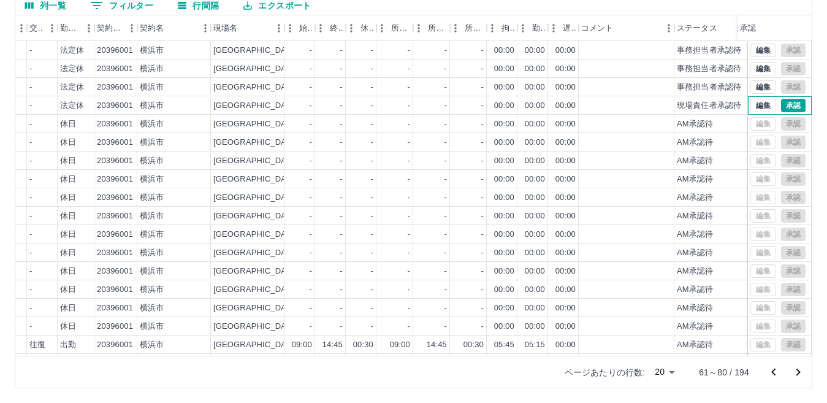
click at [781, 113] on div "編集 承認" at bounding box center [780, 105] width 64 height 18
click at [781, 107] on button "承認" at bounding box center [793, 105] width 25 height 13
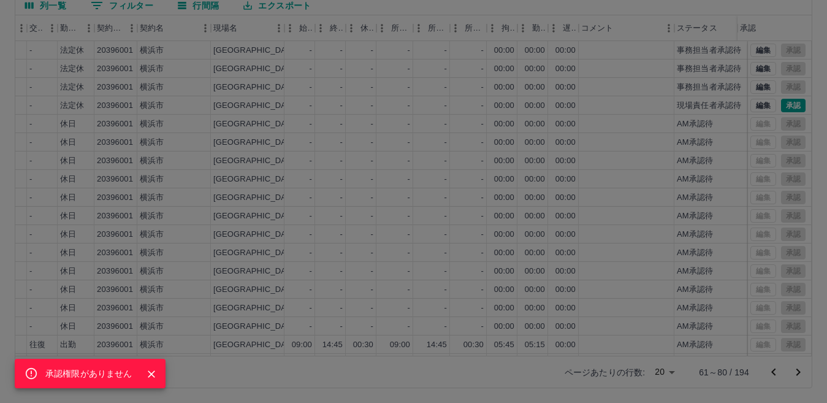
click at [807, 244] on div "承認権限がありません" at bounding box center [413, 201] width 827 height 403
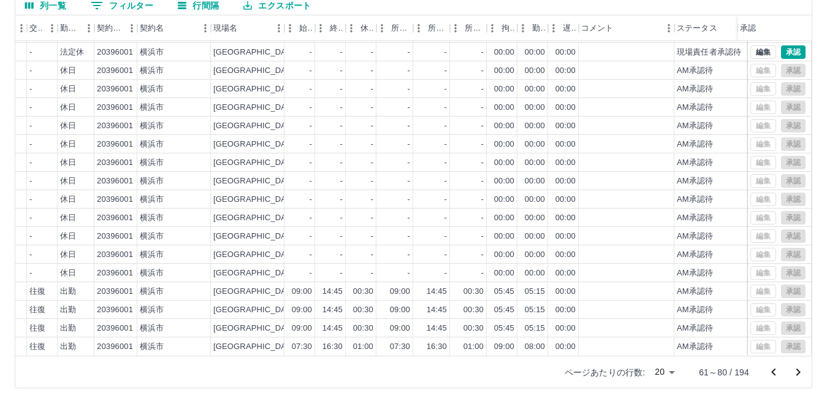
scroll to position [44, 274]
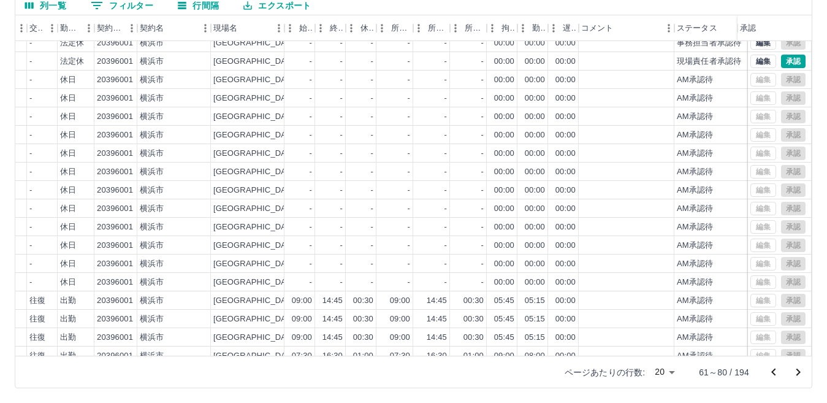
click at [794, 369] on icon "次のページへ" at bounding box center [797, 372] width 15 height 15
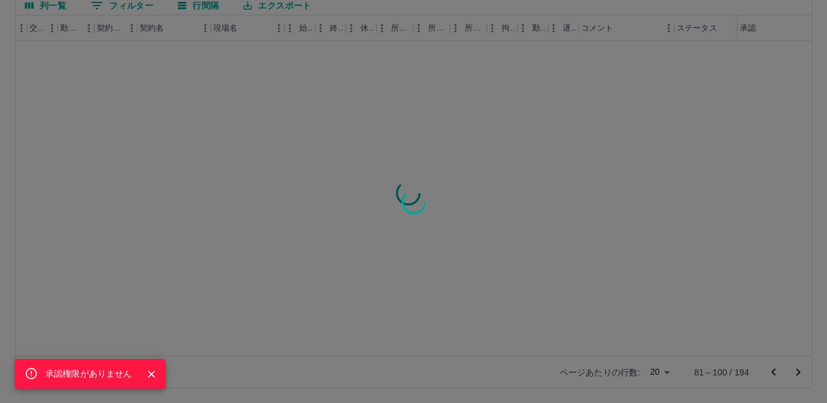
scroll to position [0, 274]
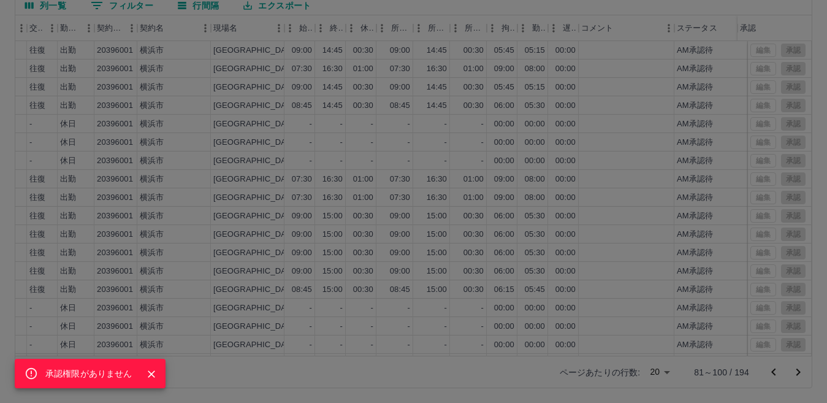
drag, startPoint x: 804, startPoint y: 262, endPoint x: 805, endPoint y: 271, distance: 8.7
click at [805, 271] on div "承認権限がありません" at bounding box center [413, 201] width 827 height 403
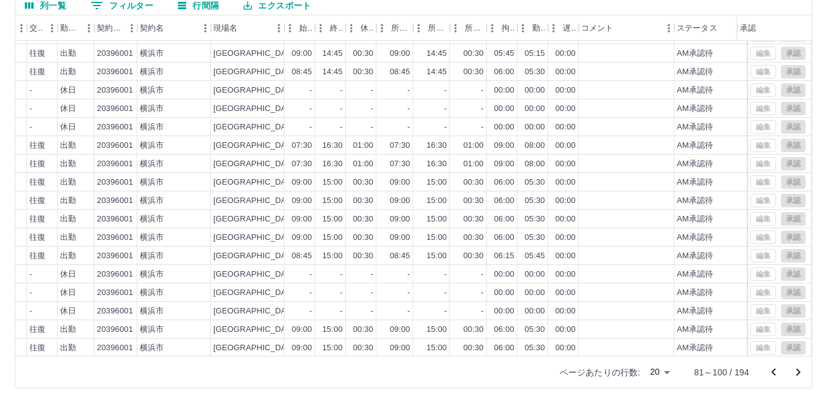
scroll to position [64, 274]
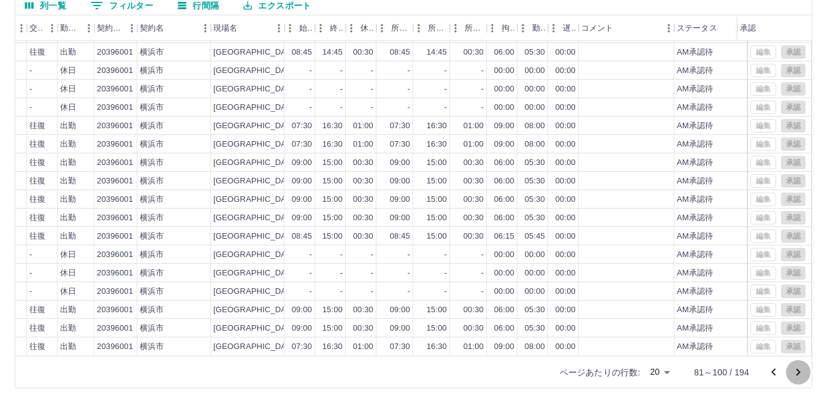
click at [798, 374] on icon "次のページへ" at bounding box center [797, 372] width 15 height 15
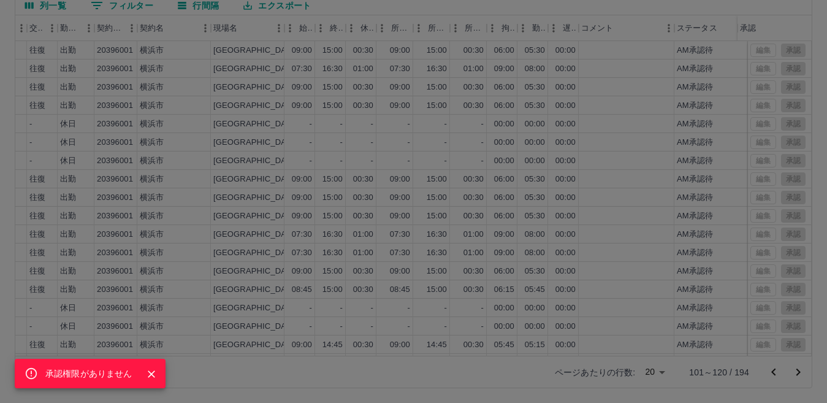
scroll to position [1, 274]
drag, startPoint x: 806, startPoint y: 64, endPoint x: 811, endPoint y: 145, distance: 81.0
click at [811, 145] on div "承認権限がありません" at bounding box center [413, 201] width 827 height 403
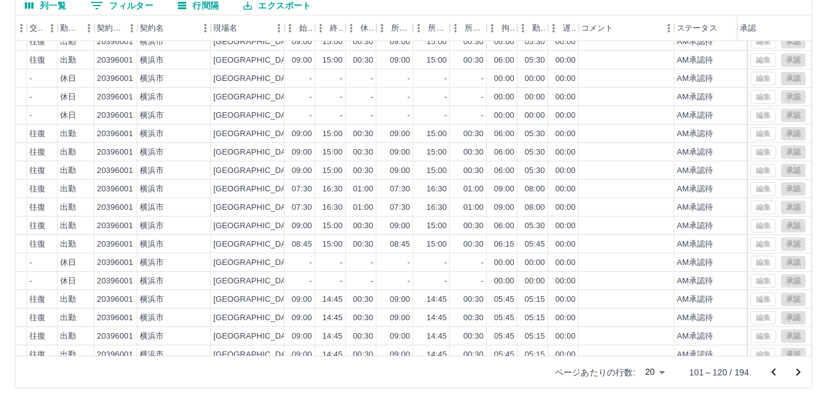
scroll to position [64, 274]
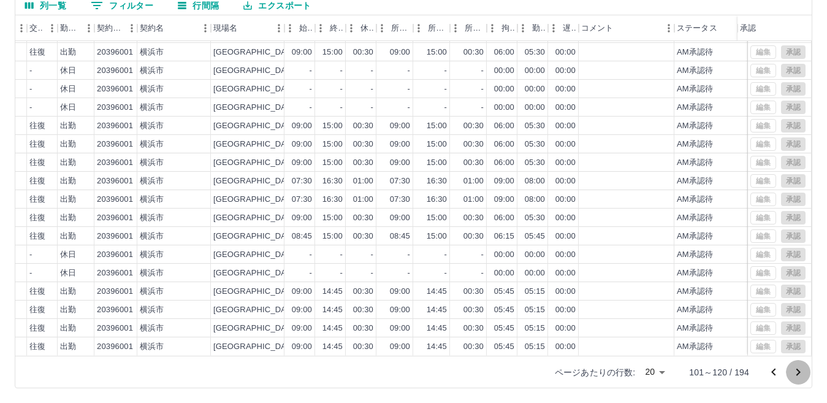
click at [798, 373] on icon "次のページへ" at bounding box center [798, 371] width 4 height 7
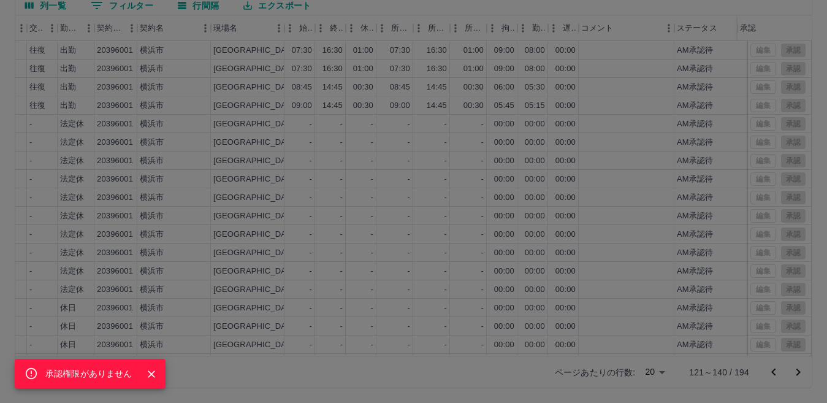
drag, startPoint x: 808, startPoint y: 59, endPoint x: 810, endPoint y: 88, distance: 28.2
click at [810, 88] on div "承認権限がありません" at bounding box center [413, 201] width 827 height 403
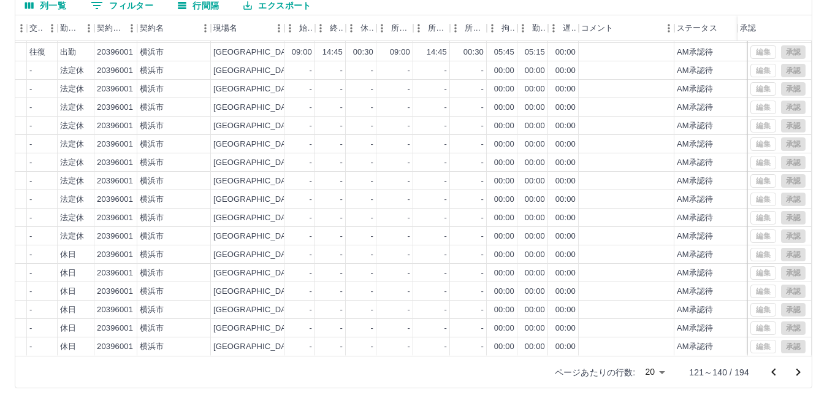
scroll to position [64, 274]
click at [798, 368] on icon "次のページへ" at bounding box center [797, 372] width 15 height 15
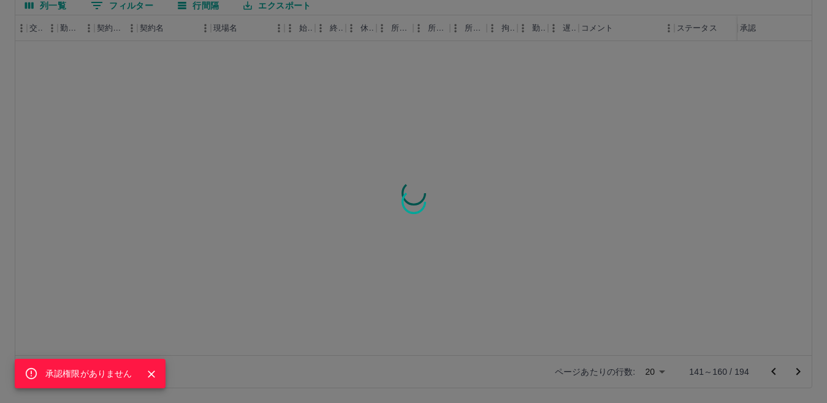
scroll to position [0, 274]
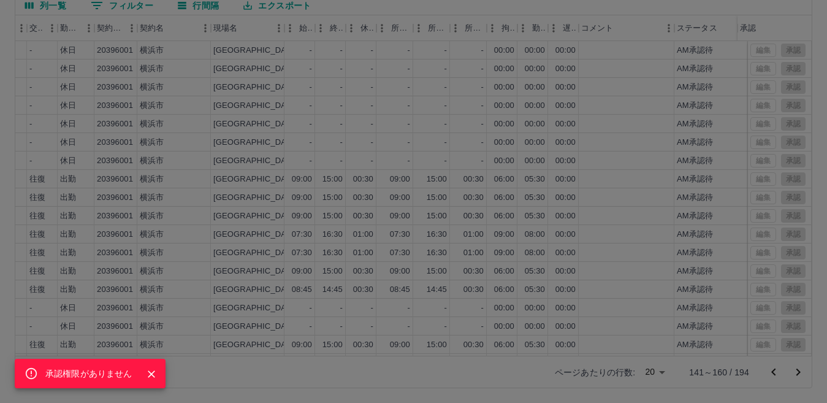
drag, startPoint x: 809, startPoint y: 63, endPoint x: 801, endPoint y: 137, distance: 74.6
click at [801, 137] on div "承認権限がありません" at bounding box center [413, 201] width 827 height 403
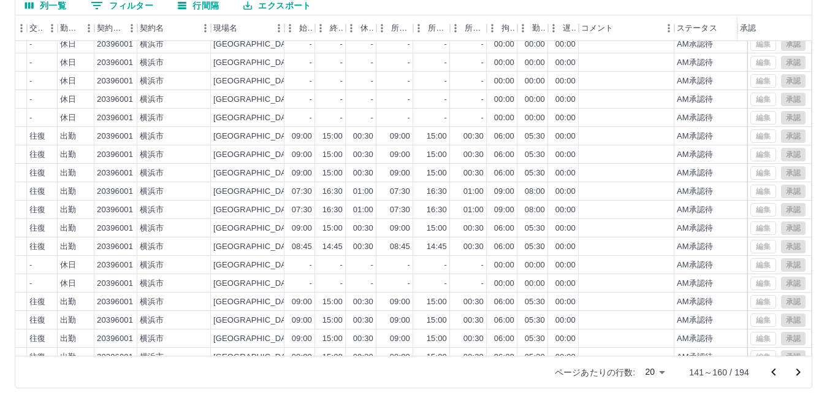
scroll to position [64, 274]
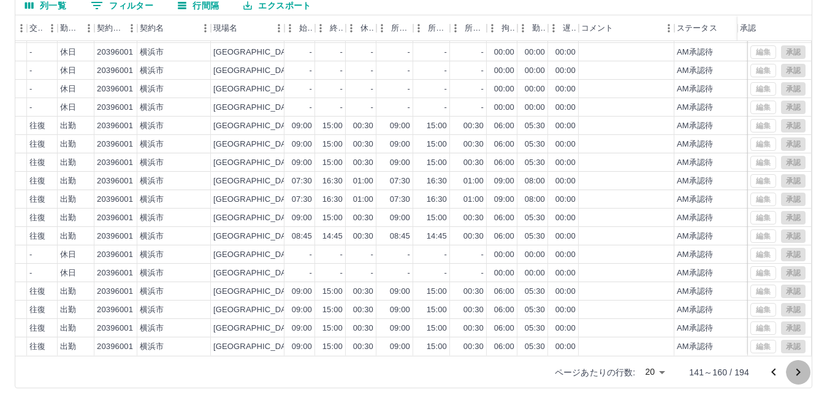
click at [794, 376] on icon "次のページへ" at bounding box center [797, 372] width 15 height 15
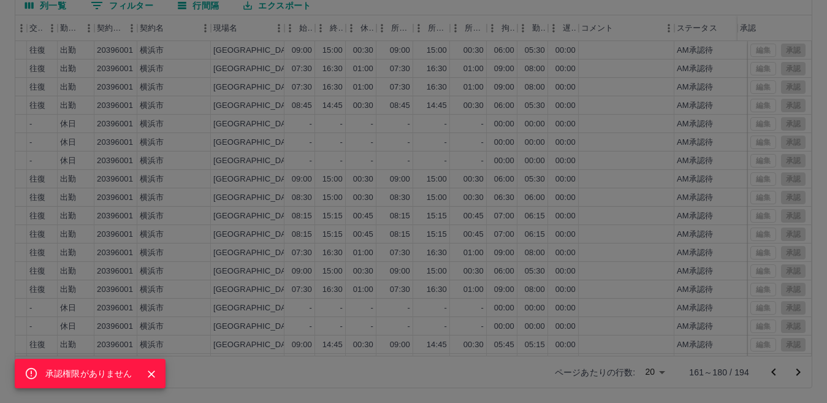
drag, startPoint x: 806, startPoint y: 70, endPoint x: 804, endPoint y: 97, distance: 27.0
click at [806, 98] on div "承認権限がありません" at bounding box center [413, 201] width 827 height 403
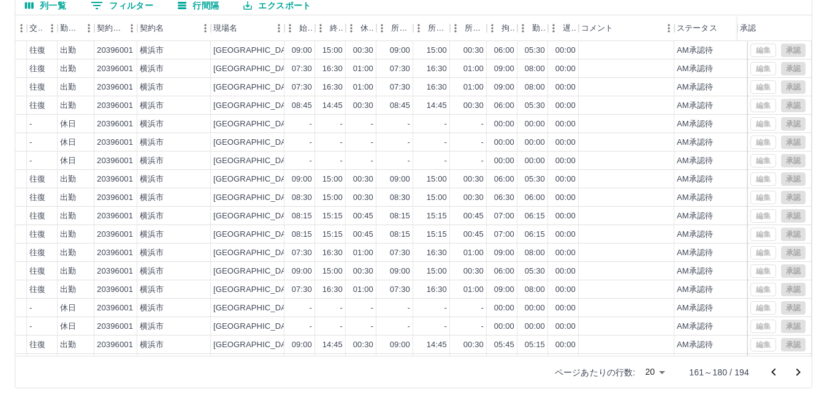
scroll to position [64, 274]
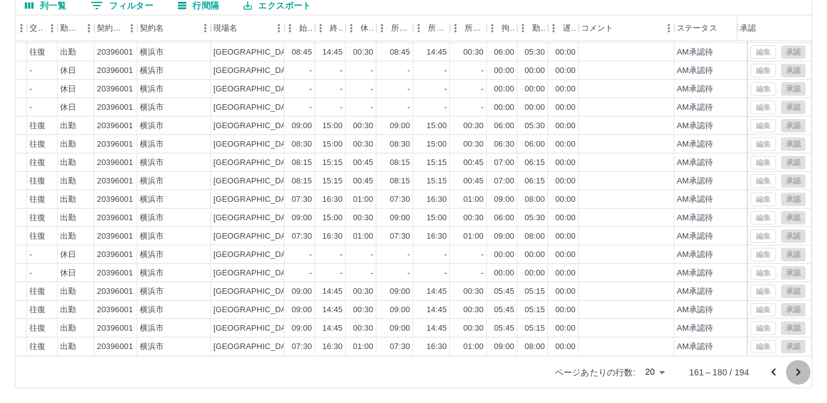
click at [795, 373] on icon "次のページへ" at bounding box center [797, 372] width 15 height 15
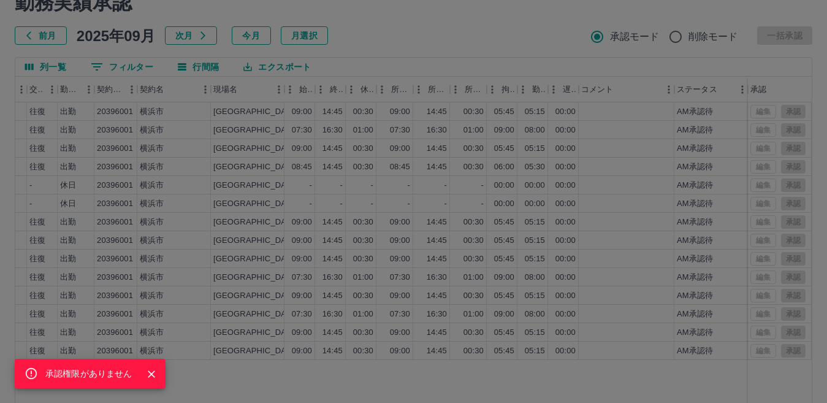
scroll to position [0, 0]
